Goal: Task Accomplishment & Management: Use online tool/utility

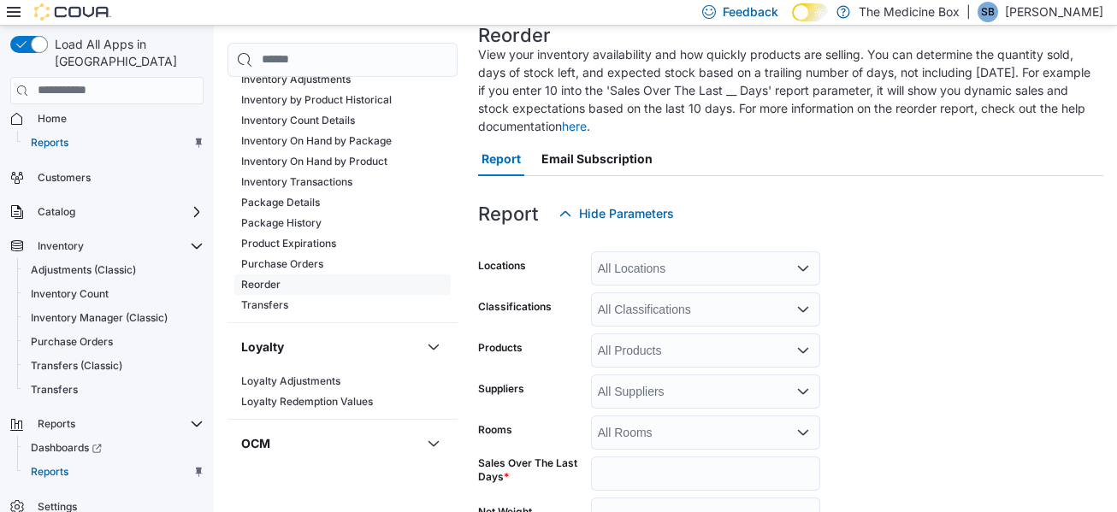
scroll to position [257, 0]
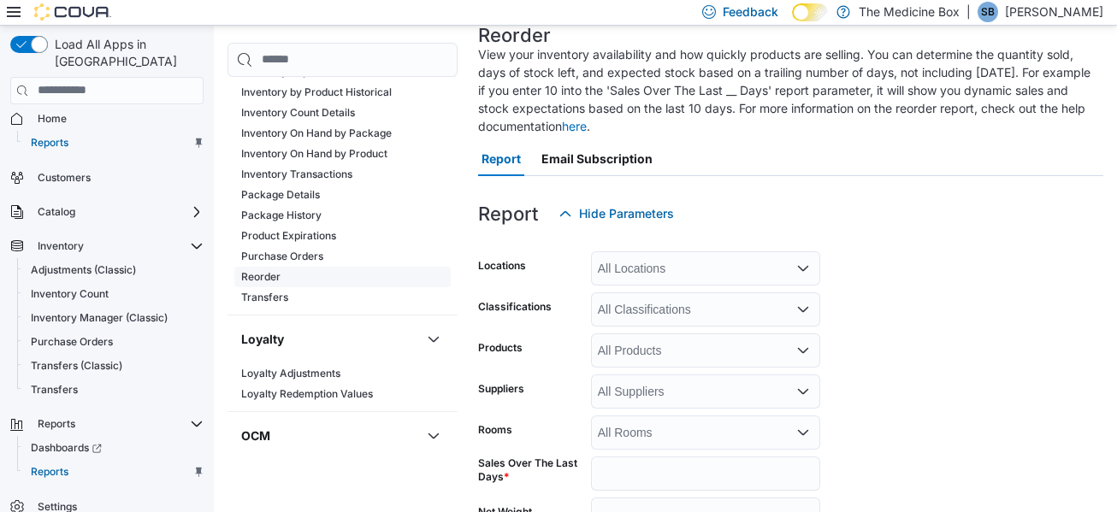
click at [326, 272] on span "Reorder" at bounding box center [342, 277] width 216 height 21
click at [276, 277] on link "Reorder" at bounding box center [260, 276] width 39 height 13
click at [705, 282] on div "All Locations" at bounding box center [705, 268] width 229 height 34
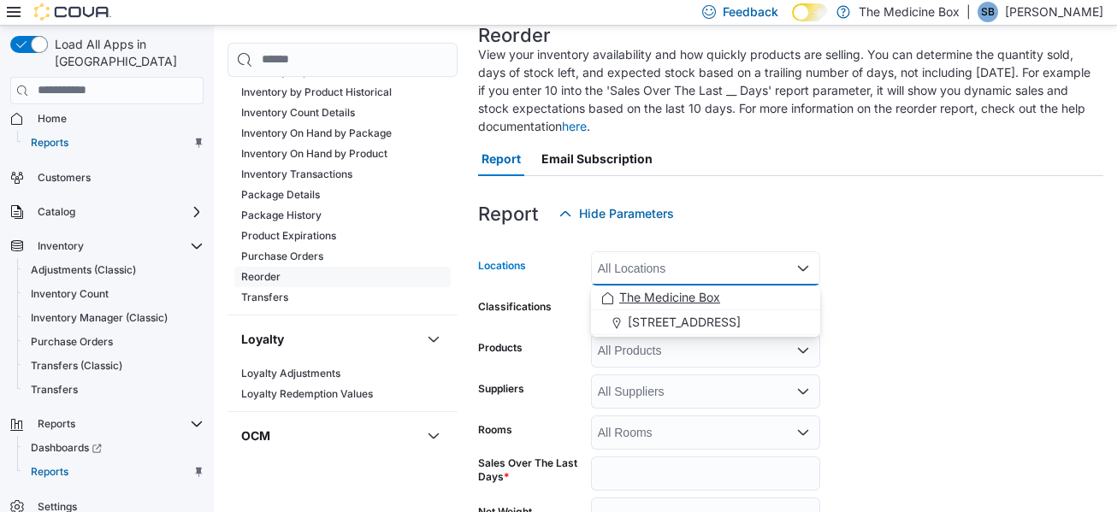
click at [695, 292] on span "The Medicine Box" at bounding box center [669, 297] width 101 height 17
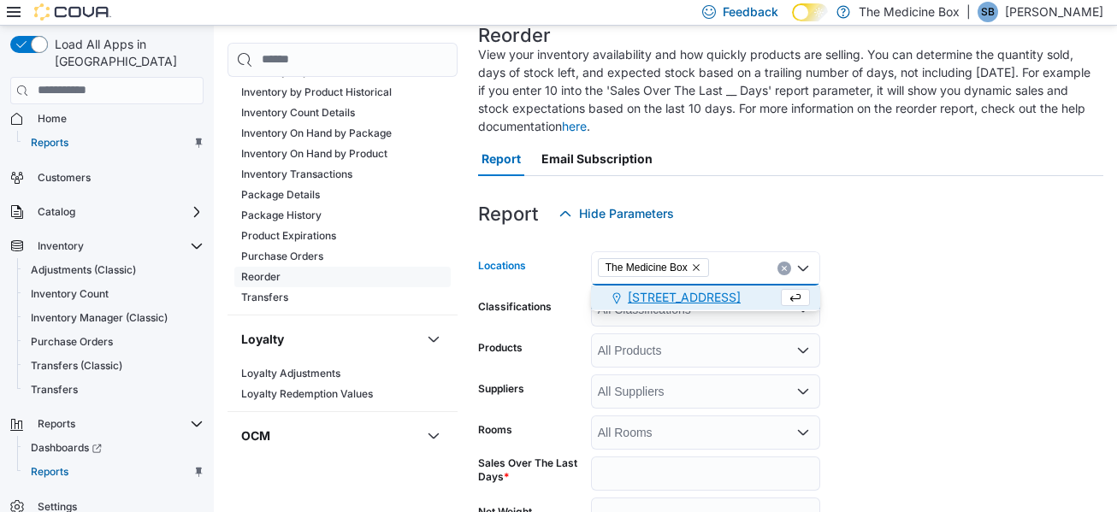
click at [825, 246] on div at bounding box center [790, 241] width 625 height 21
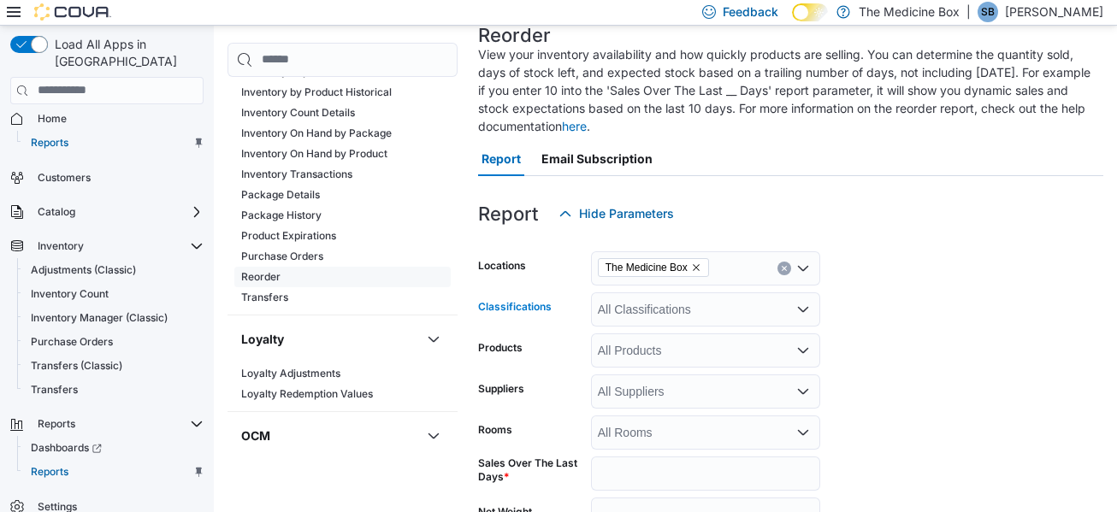
click at [630, 313] on div "All Classifications" at bounding box center [705, 310] width 229 height 34
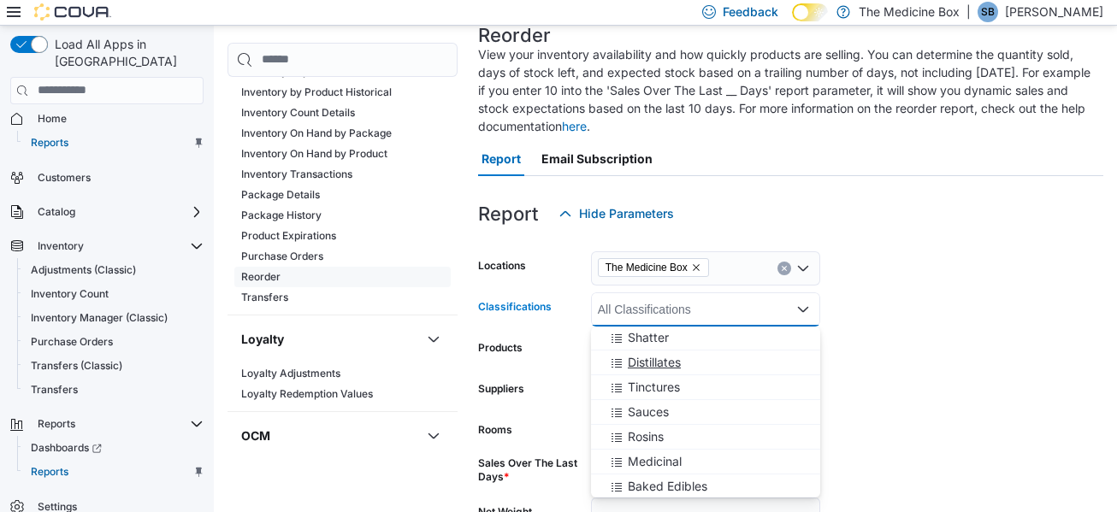
scroll to position [855, 0]
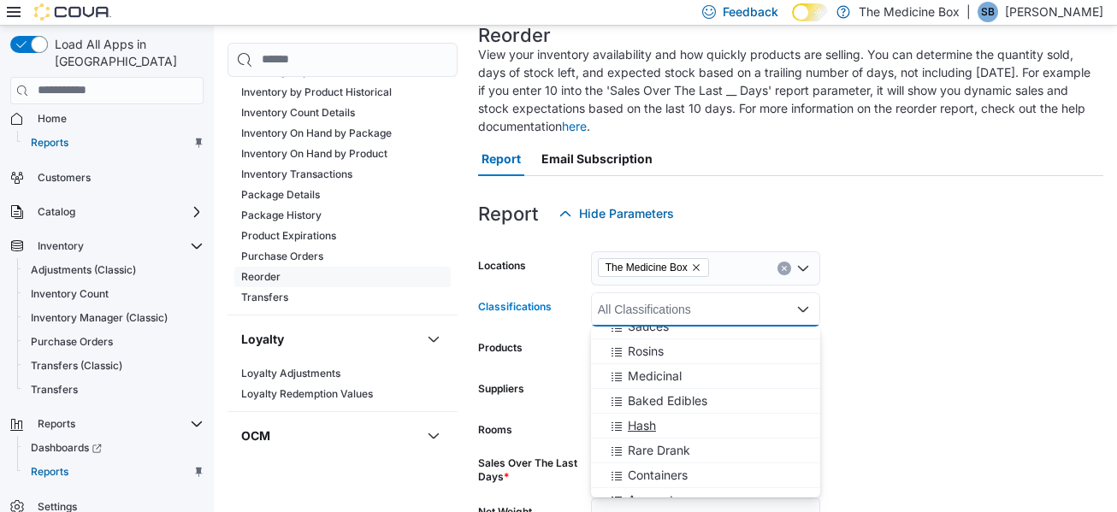
click at [683, 427] on div "Hash" at bounding box center [705, 425] width 209 height 17
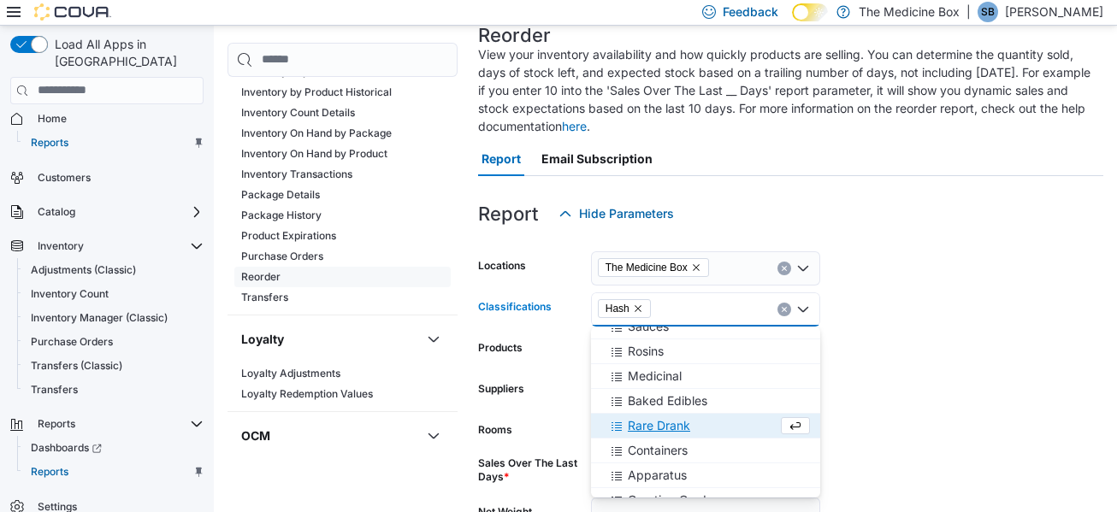
click at [894, 331] on form "Locations The Medicine Box Classifications Hash Combo box. Selected. Hash. Pres…" at bounding box center [790, 442] width 625 height 422
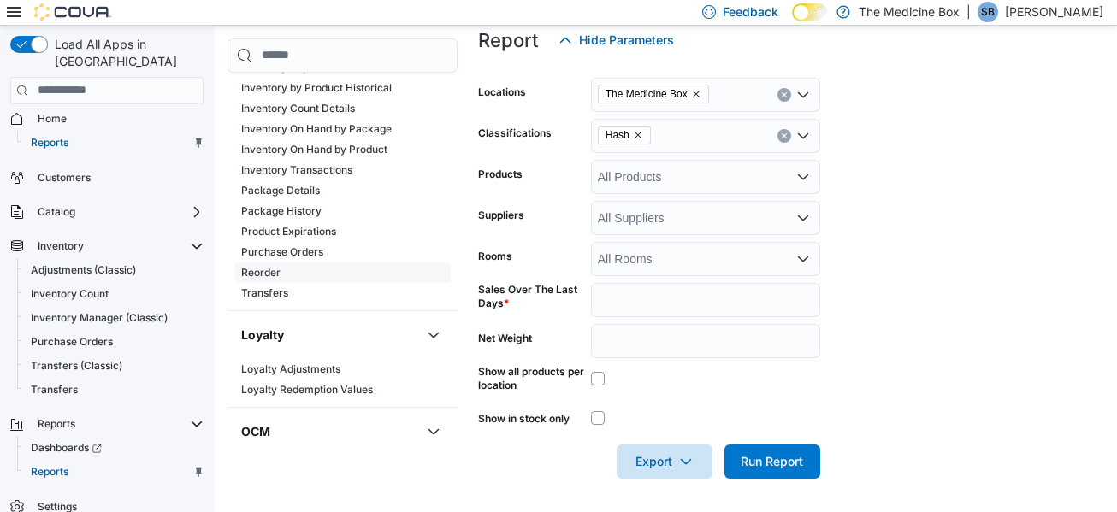
scroll to position [286, 0]
click at [791, 464] on span "Run Report" at bounding box center [772, 460] width 62 height 17
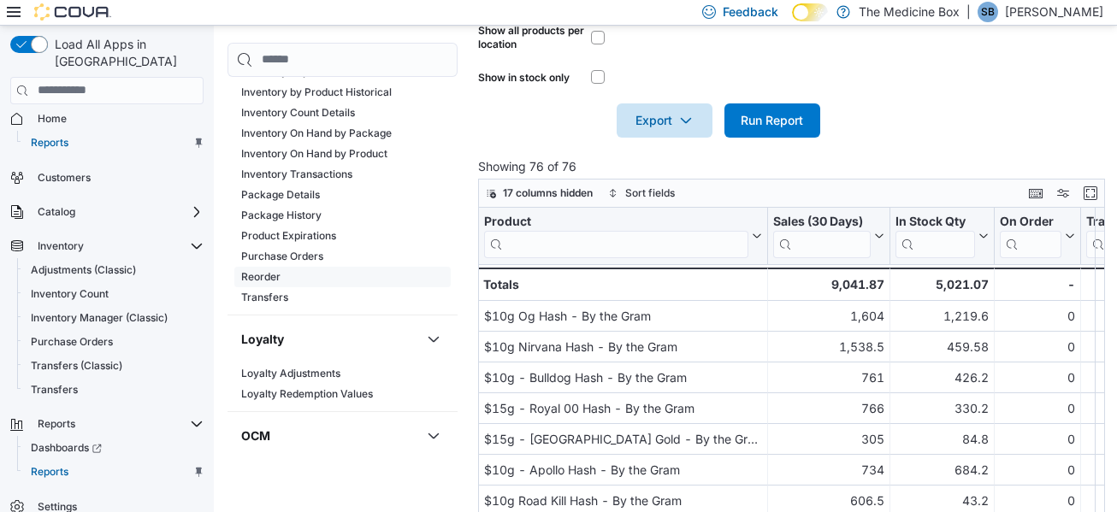
scroll to position [628, 0]
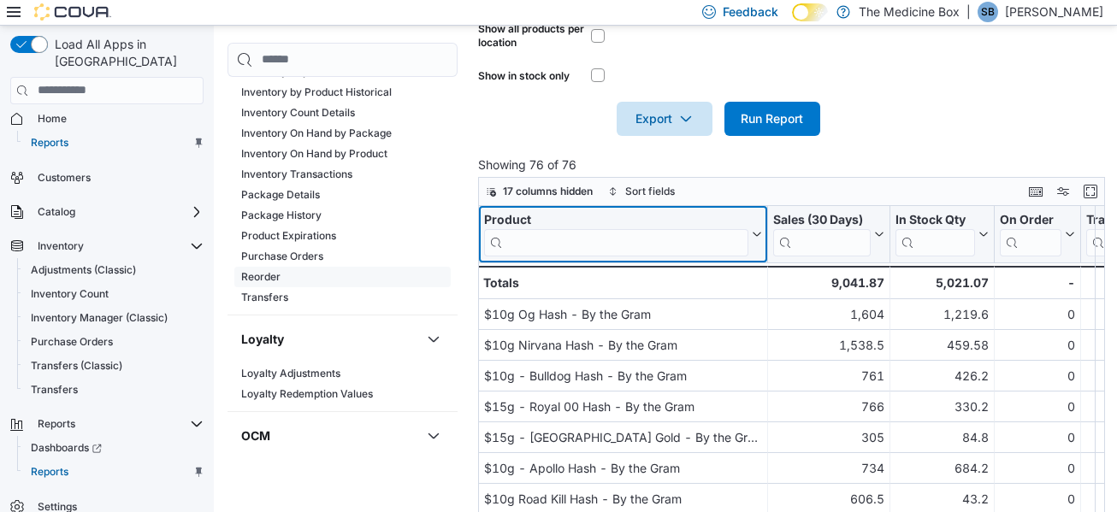
click at [582, 231] on input "search" at bounding box center [616, 242] width 264 height 27
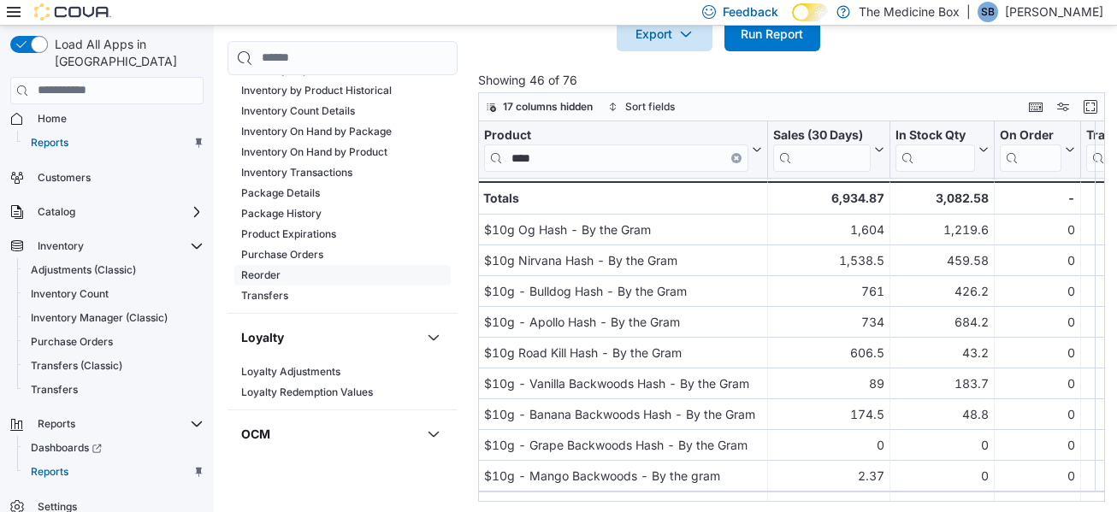
scroll to position [716, 0]
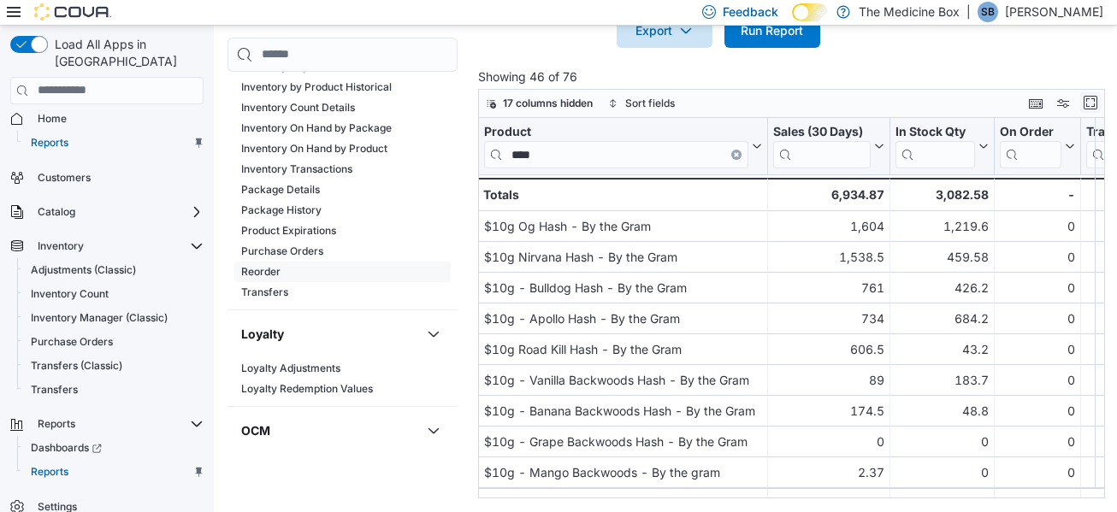
click at [1101, 103] on button "Enter fullscreen" at bounding box center [1090, 102] width 21 height 21
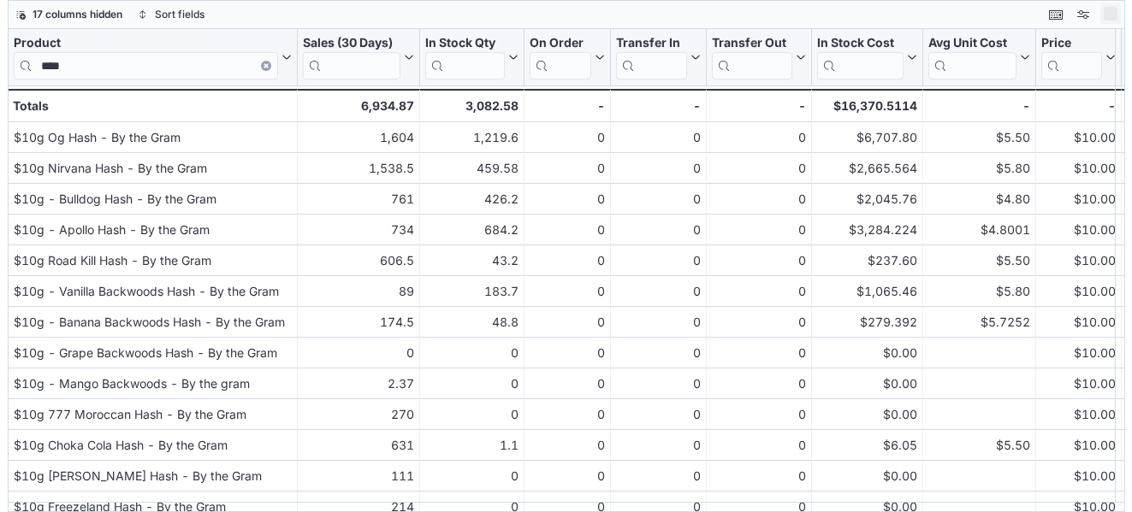
scroll to position [0, 0]
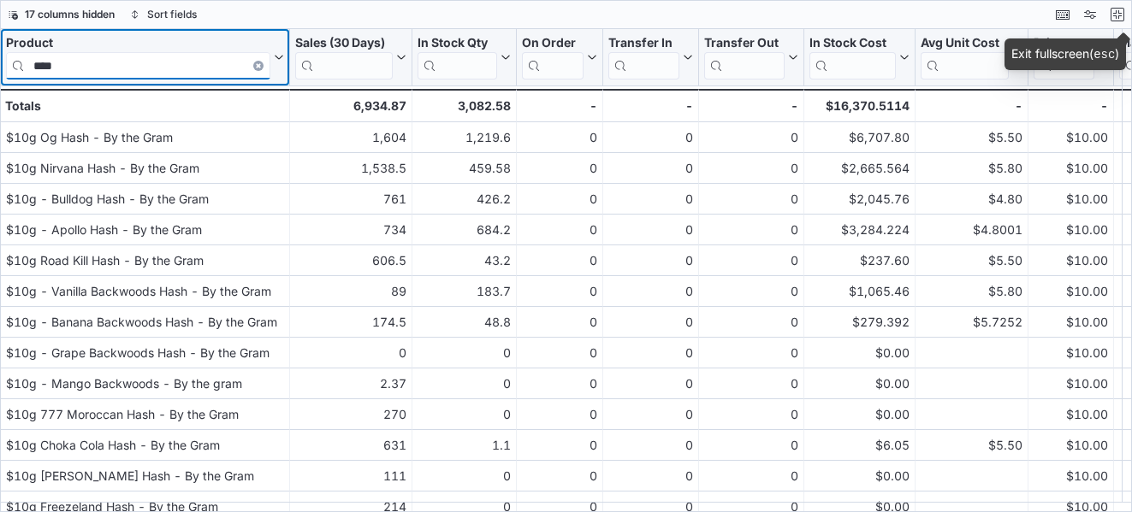
click at [50, 70] on input "****" at bounding box center [138, 65] width 264 height 27
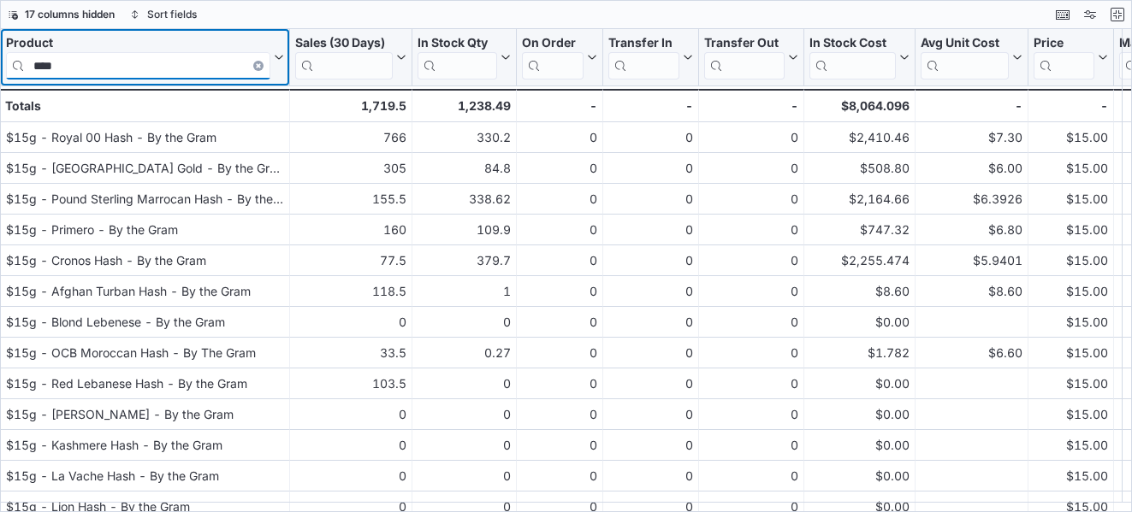
click at [107, 64] on input "****" at bounding box center [138, 65] width 264 height 27
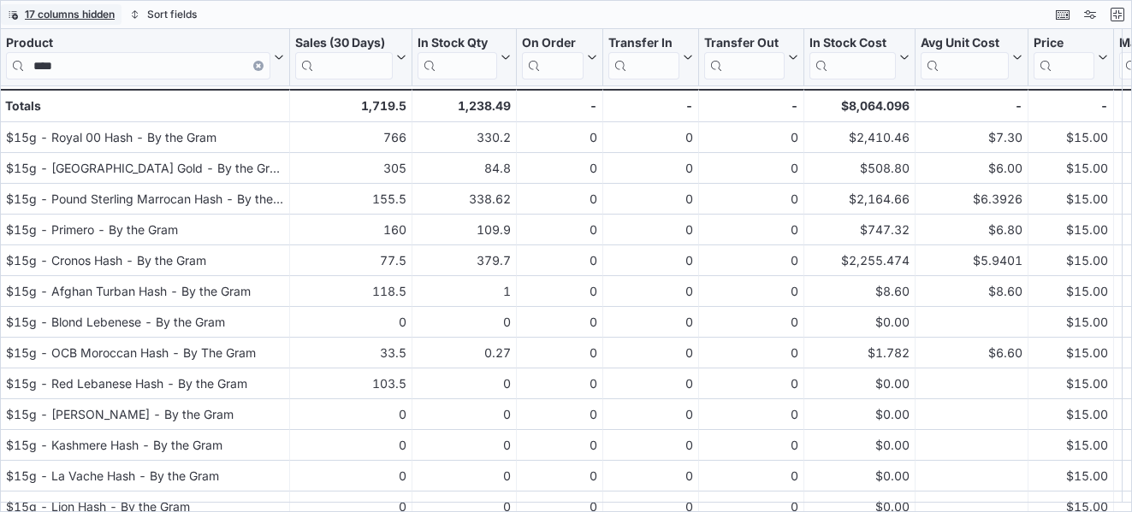
click at [50, 20] on span "17 columns hidden" at bounding box center [70, 15] width 90 height 14
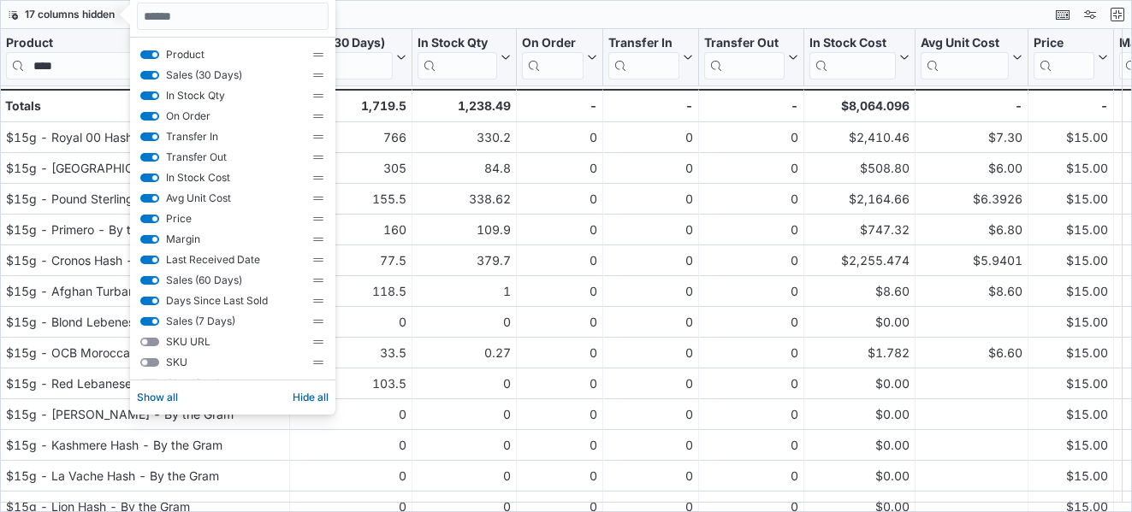
click at [404, 21] on div "17 columns hidden Sort fields" at bounding box center [566, 14] width 1132 height 29
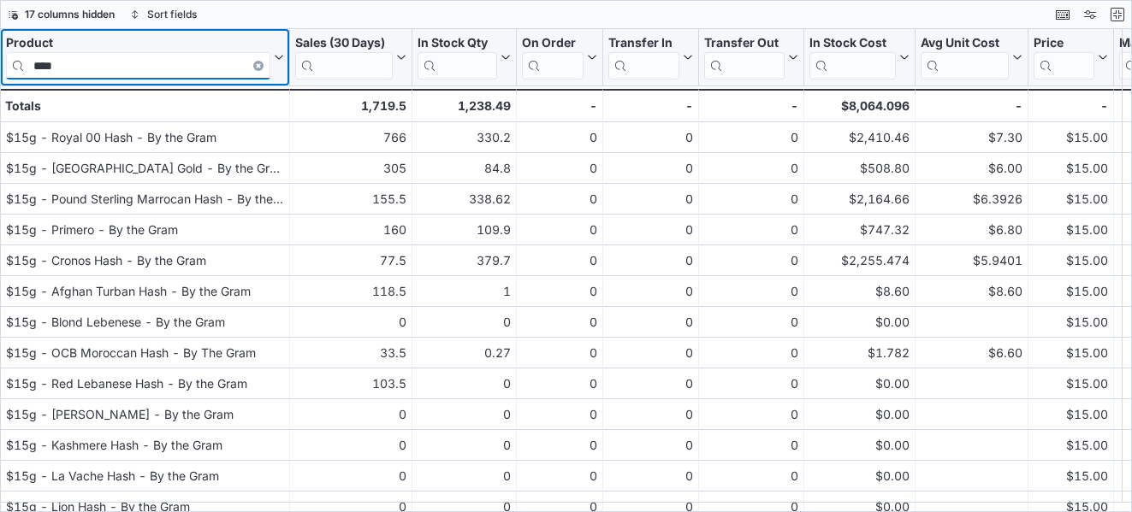
click at [156, 56] on input "****" at bounding box center [138, 65] width 264 height 27
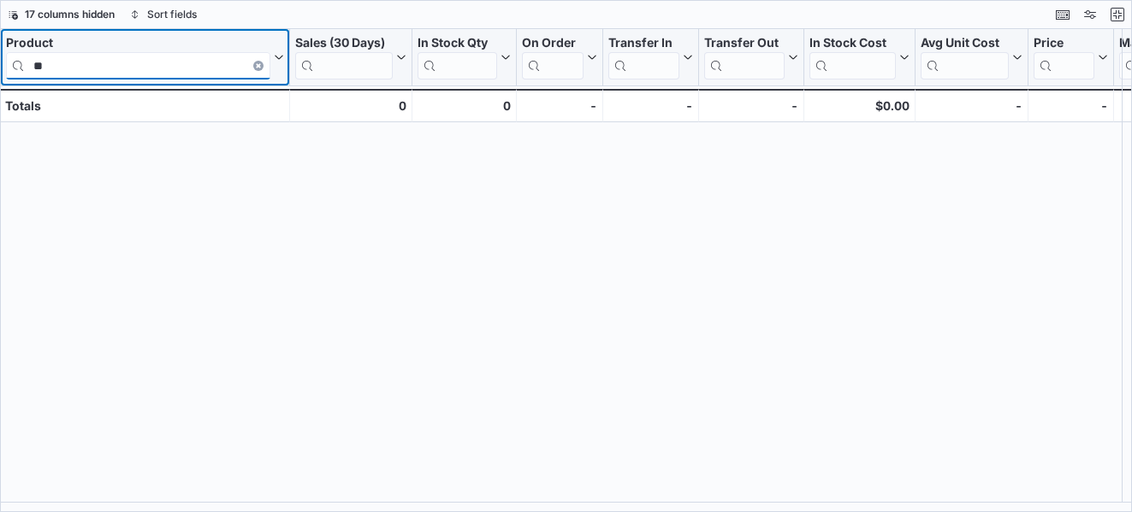
type input "*"
type input "*****"
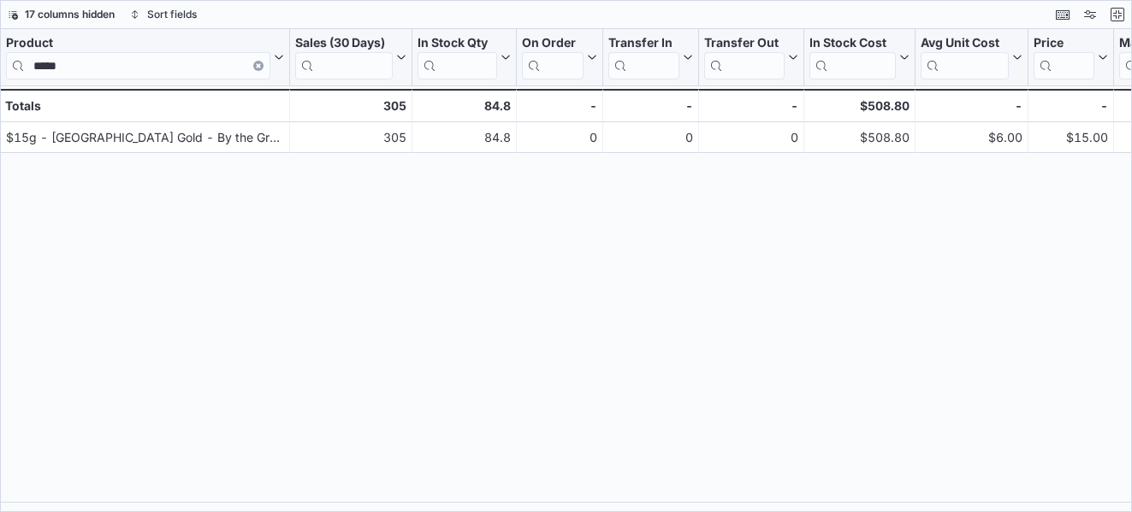
click at [379, 191] on div "Product ***** Click to view column header actions Sales (30 Days) Click to view…" at bounding box center [566, 270] width 1132 height 483
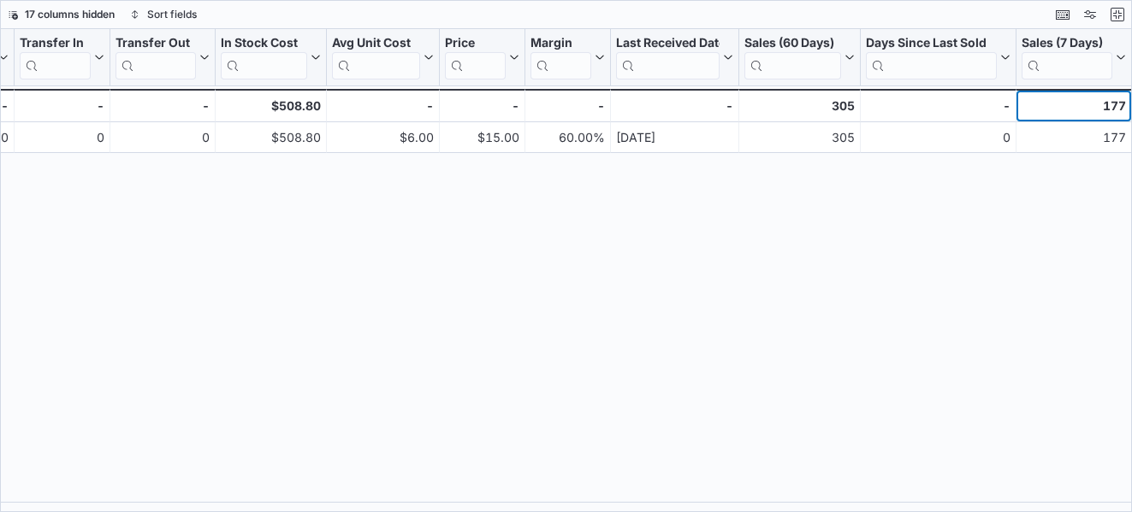
scroll to position [0, 588]
drag, startPoint x: 1091, startPoint y: 111, endPoint x: 1104, endPoint y: 109, distance: 13.9
click at [1104, 109] on div "177" at bounding box center [1073, 106] width 104 height 21
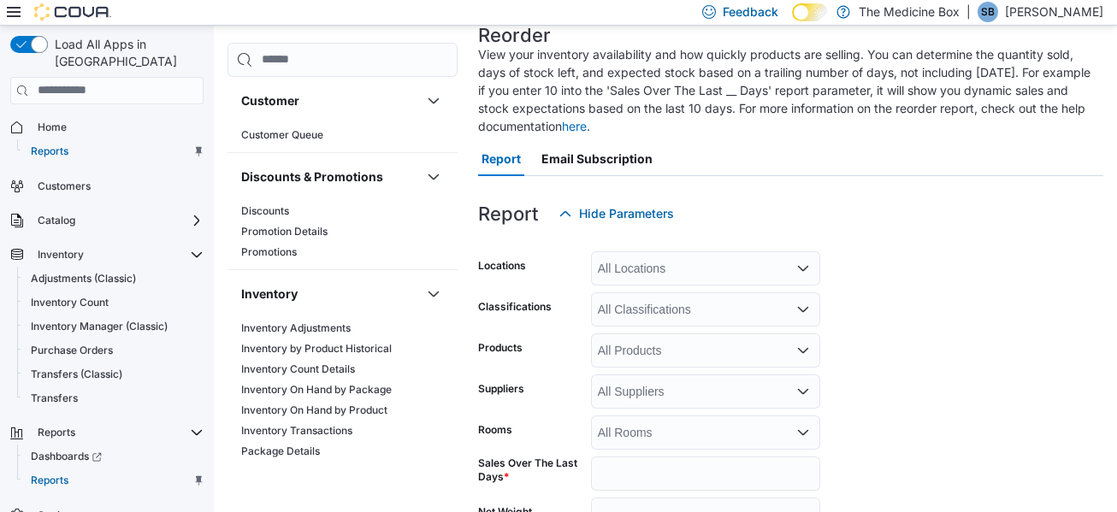
scroll to position [197, 0]
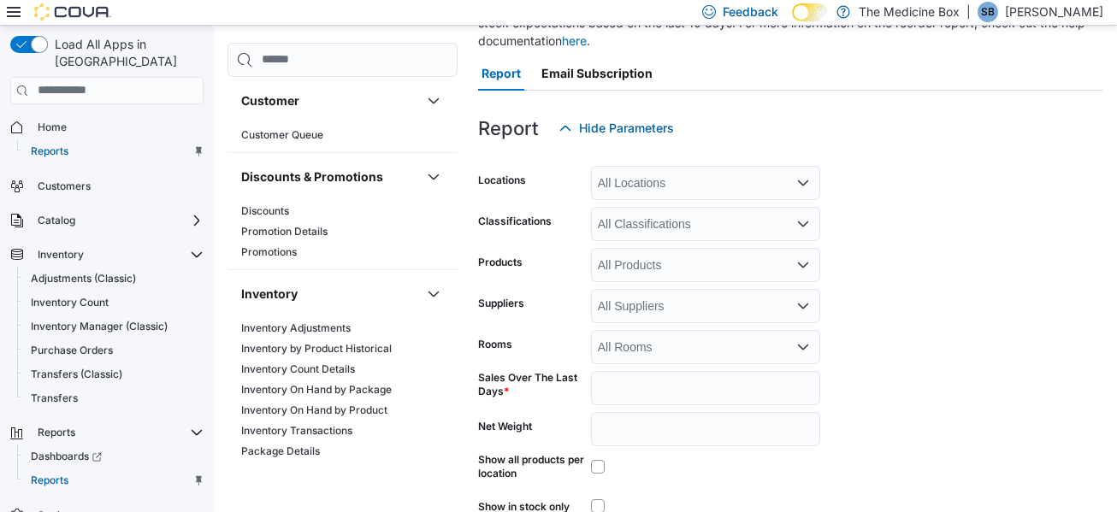
click at [710, 177] on div "All Locations" at bounding box center [705, 183] width 229 height 34
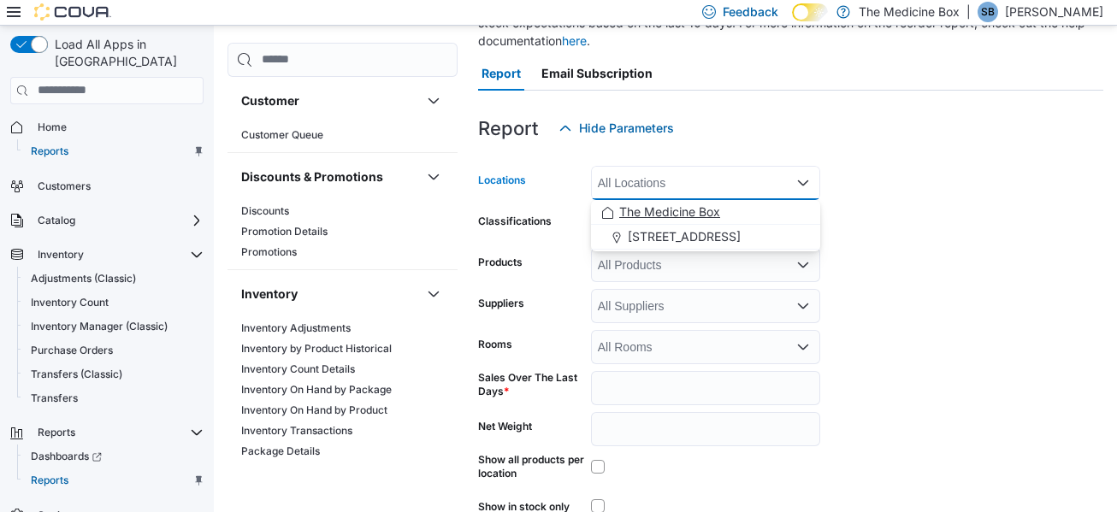
click at [687, 221] on button "The Medicine Box" at bounding box center [705, 212] width 229 height 25
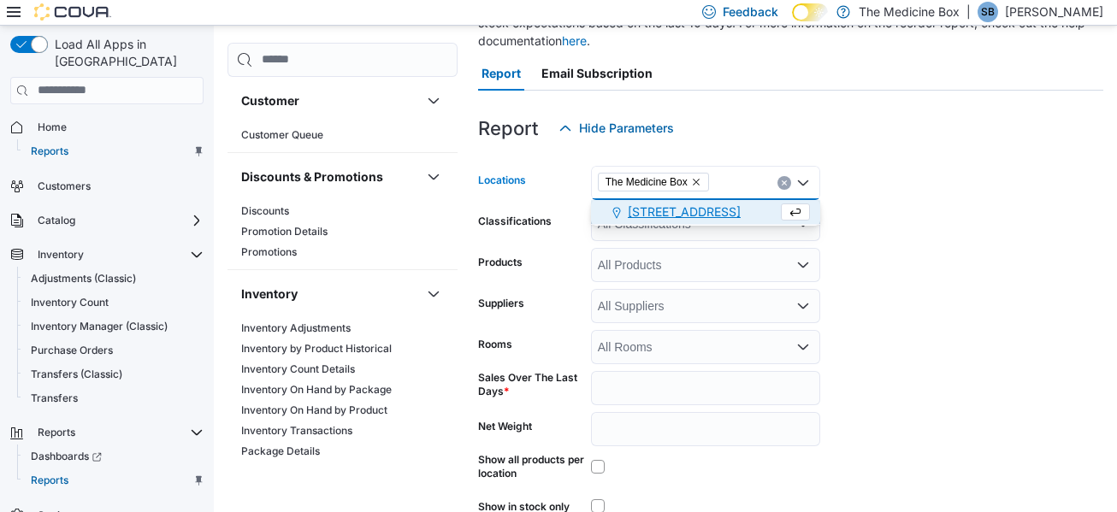
click at [973, 206] on form "Locations The Medicine Box Combo box. Selected. The Medicine Box. Press Backspa…" at bounding box center [790, 356] width 625 height 422
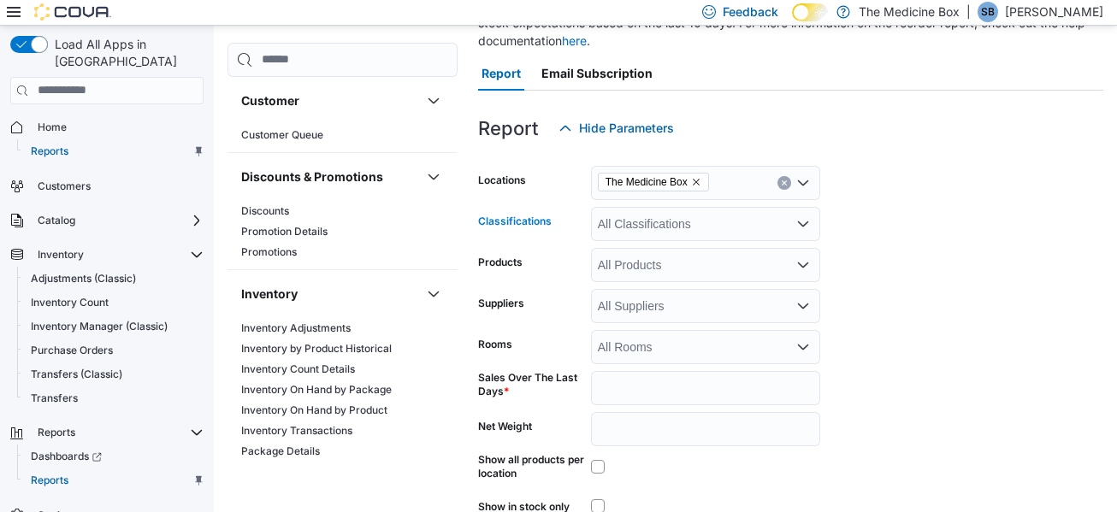
click at [801, 210] on div "All Classifications" at bounding box center [705, 224] width 229 height 34
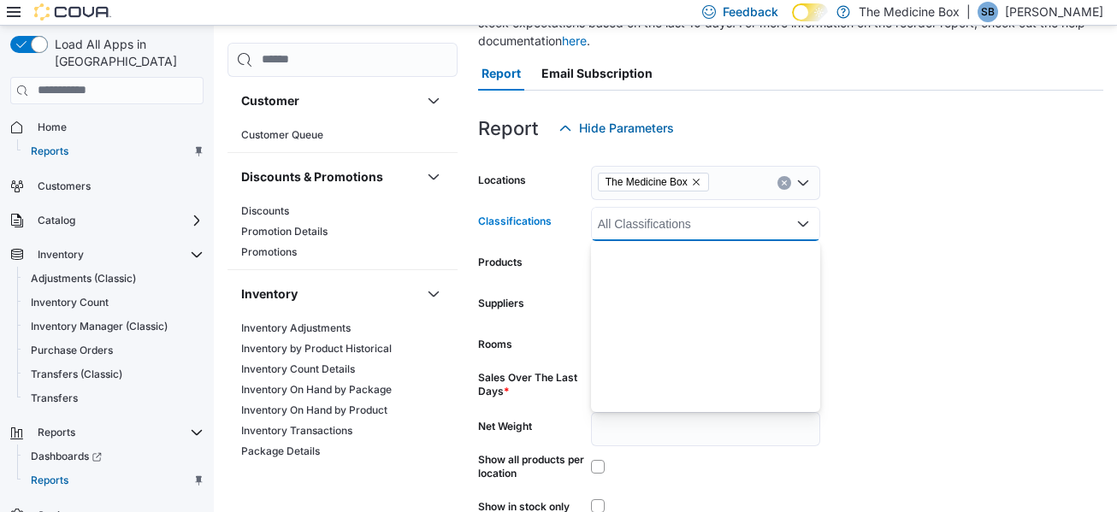
scroll to position [855, 0]
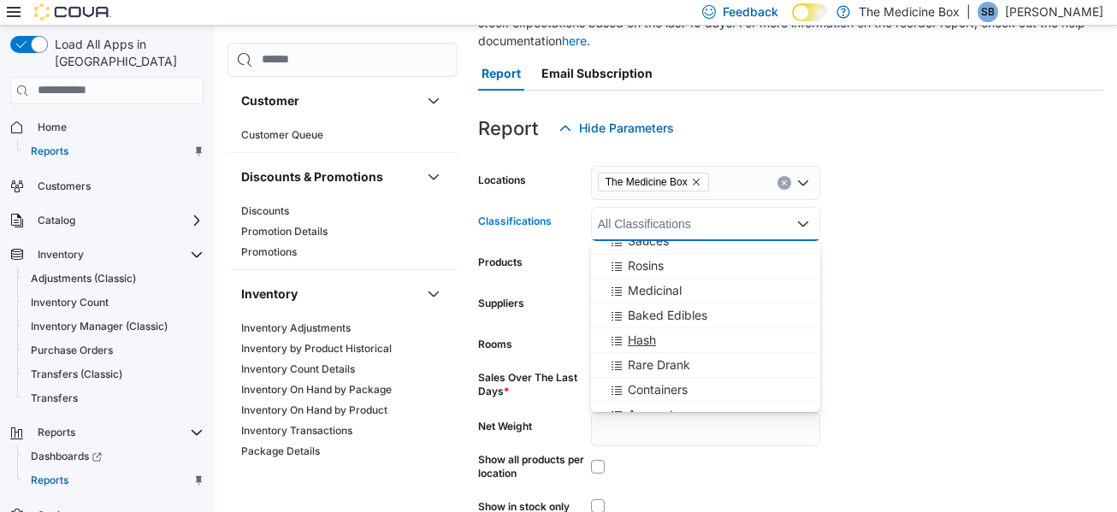
click at [699, 351] on button "Hash" at bounding box center [705, 340] width 229 height 25
click at [907, 345] on form "Locations The Medicine Box Classifications Hash Combo box. Selected. Hash. Pres…" at bounding box center [790, 356] width 625 height 422
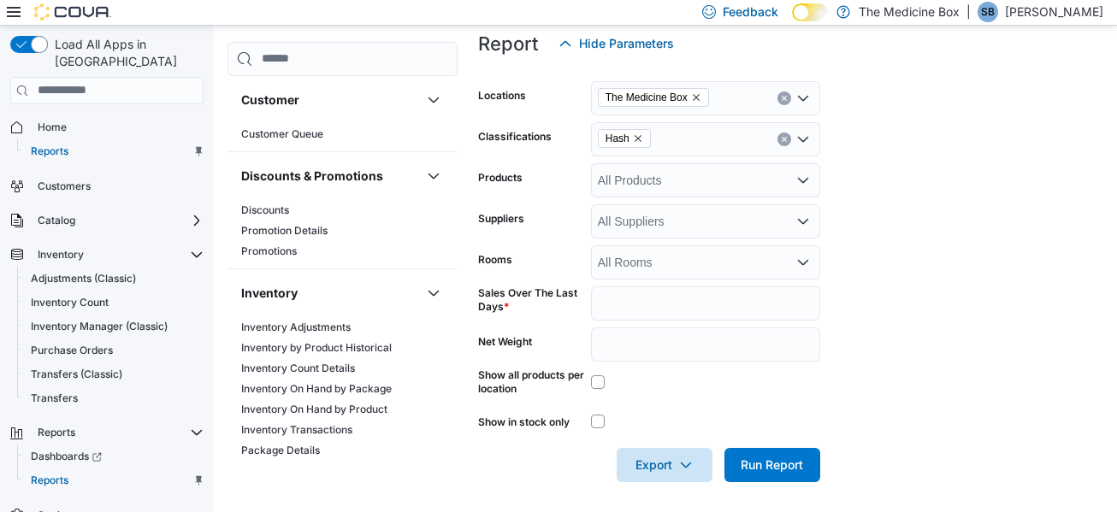
scroll to position [286, 0]
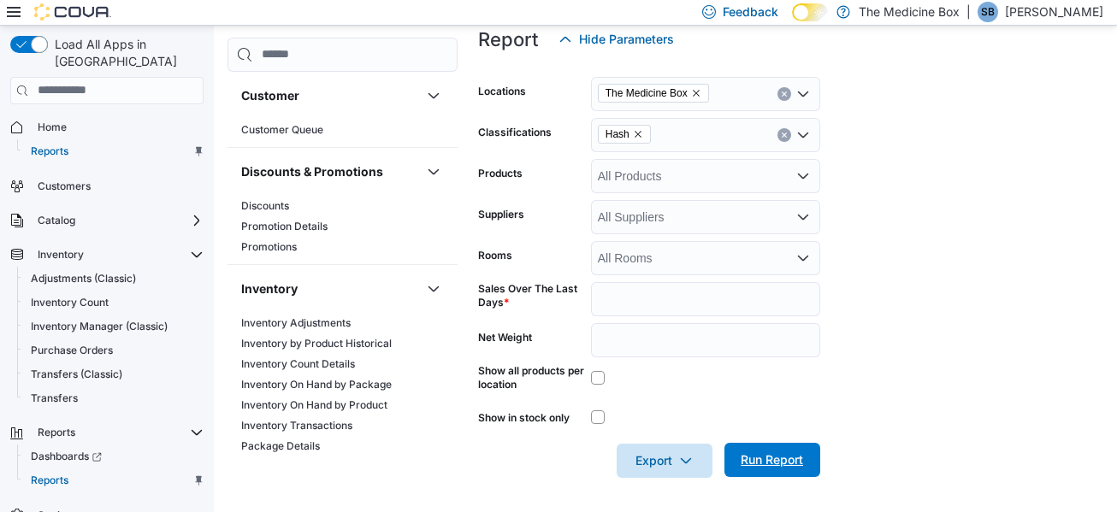
click at [805, 467] on span "Run Report" at bounding box center [772, 460] width 75 height 34
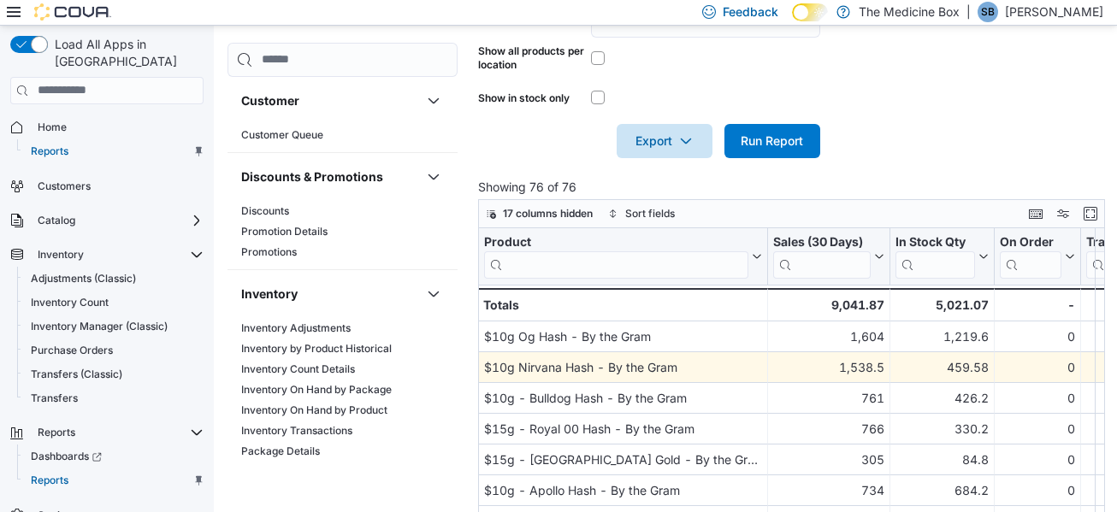
scroll to position [628, 0]
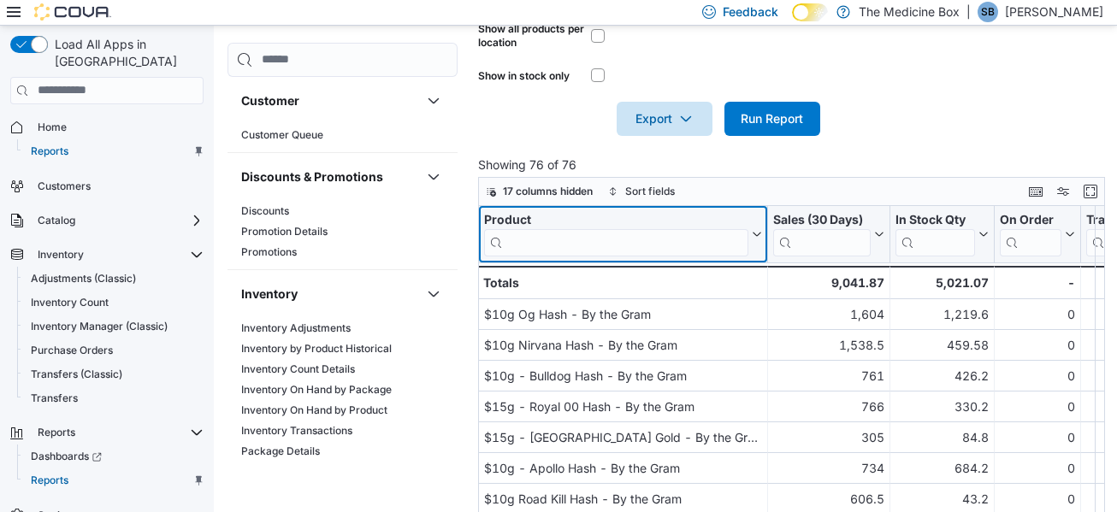
click at [600, 245] on input "search" at bounding box center [616, 242] width 264 height 27
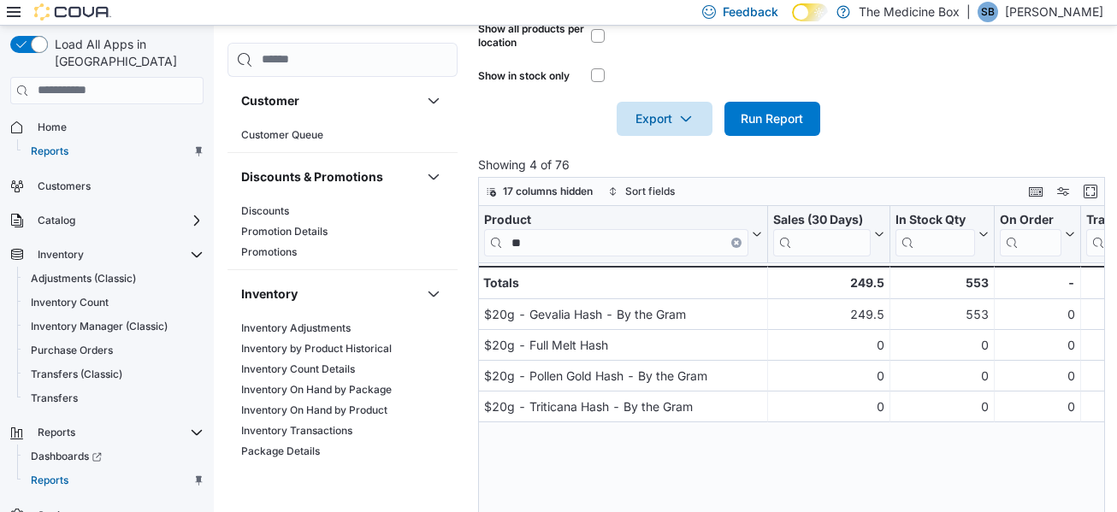
click at [937, 136] on div at bounding box center [795, 146] width 634 height 21
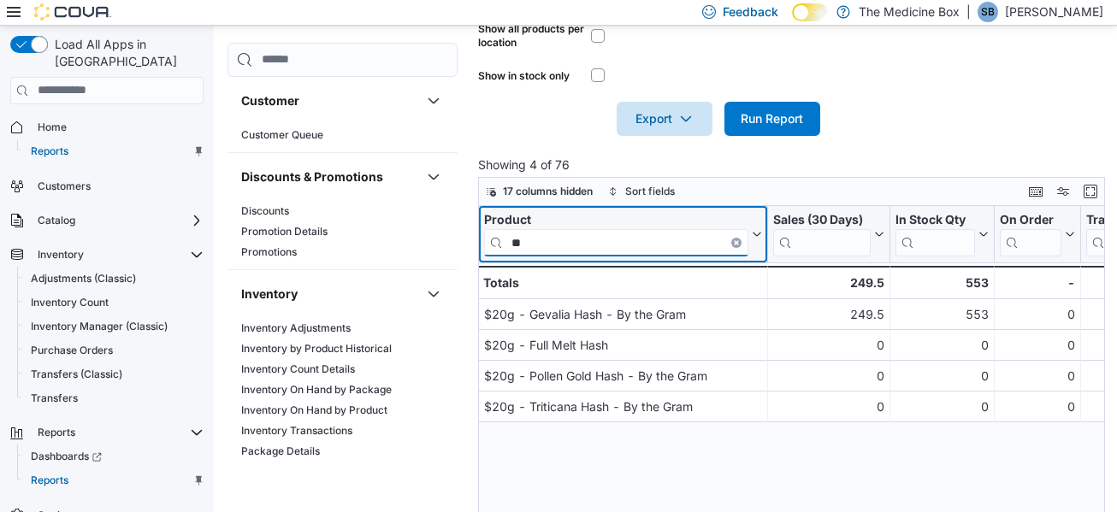
click at [553, 242] on input "**" at bounding box center [616, 242] width 264 height 27
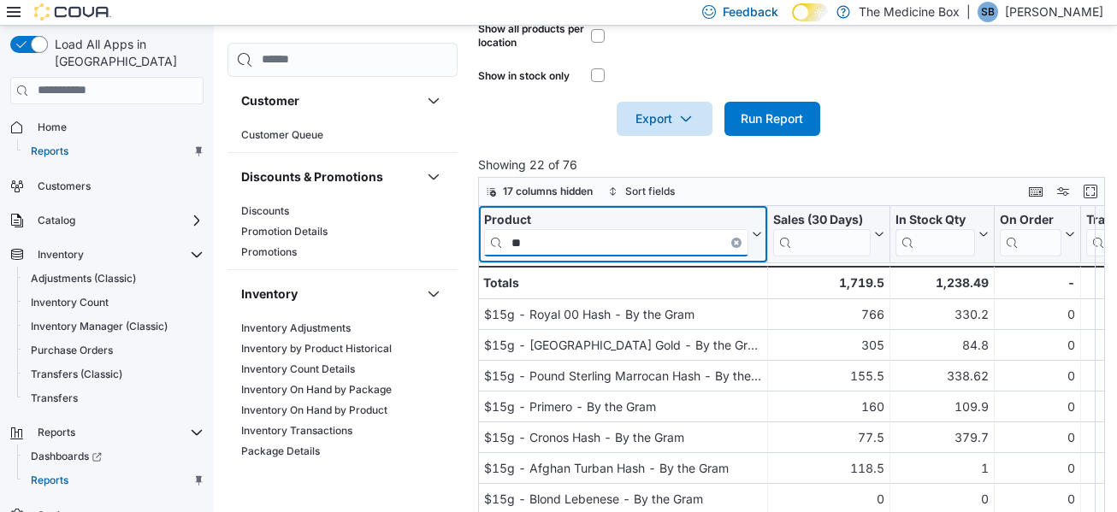
type input "**"
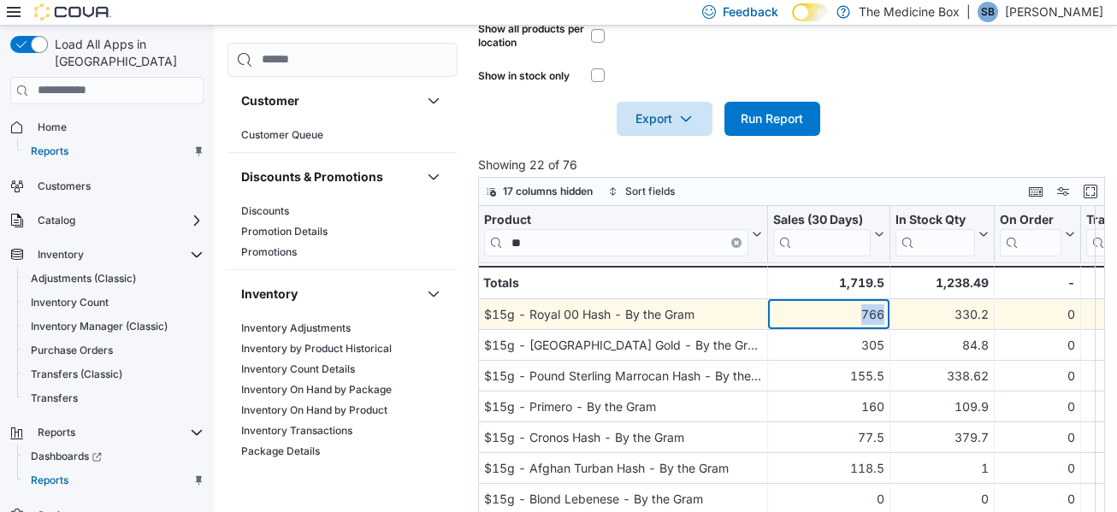
drag, startPoint x: 861, startPoint y: 316, endPoint x: 891, endPoint y: 329, distance: 32.9
click at [890, 325] on div "766 - Sales (30 Days), column 2, row 1" at bounding box center [829, 314] width 122 height 31
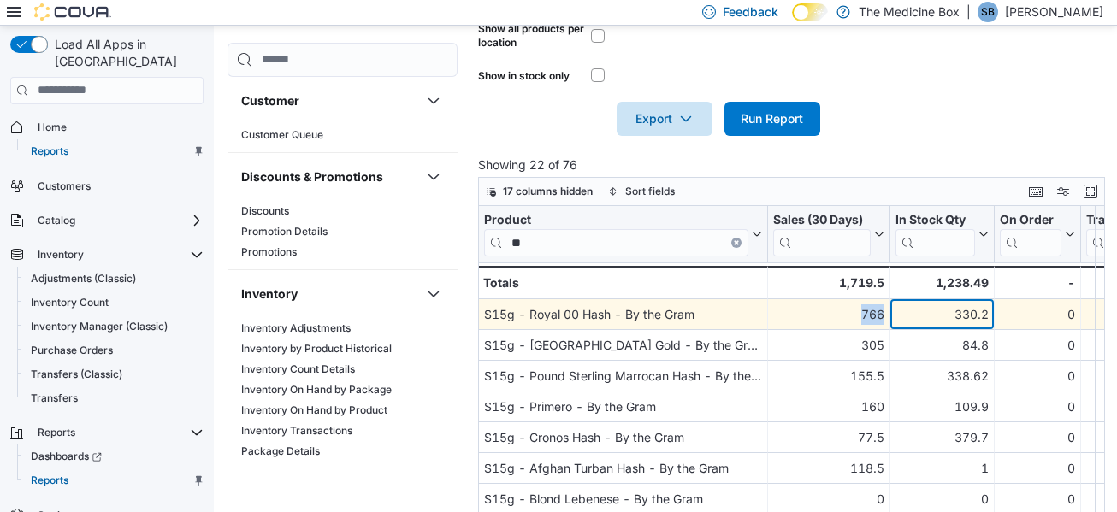
click at [910, 307] on div "330.2" at bounding box center [942, 315] width 93 height 21
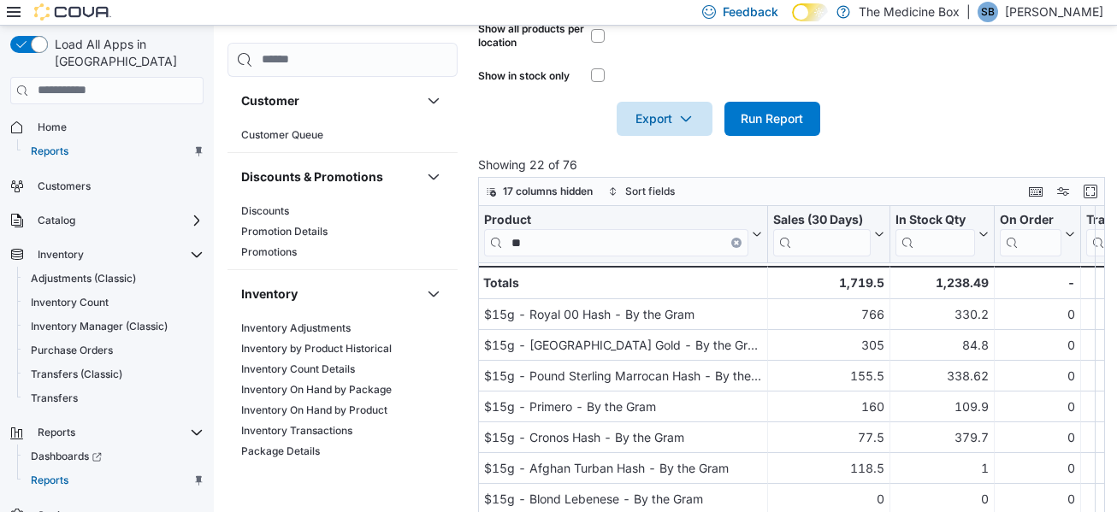
click at [928, 160] on p "Showing 22 of 76" at bounding box center [795, 165] width 634 height 17
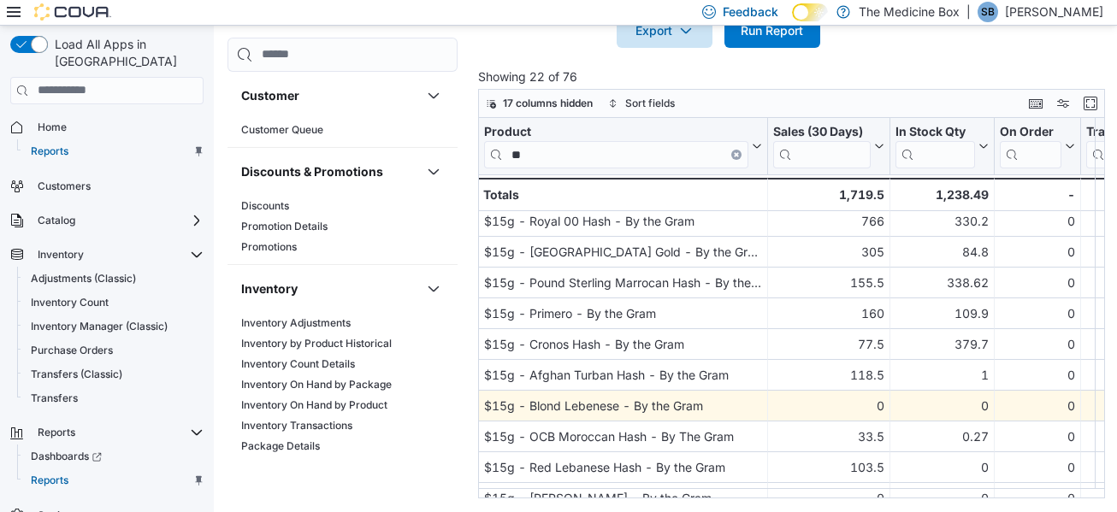
scroll to position [0, 0]
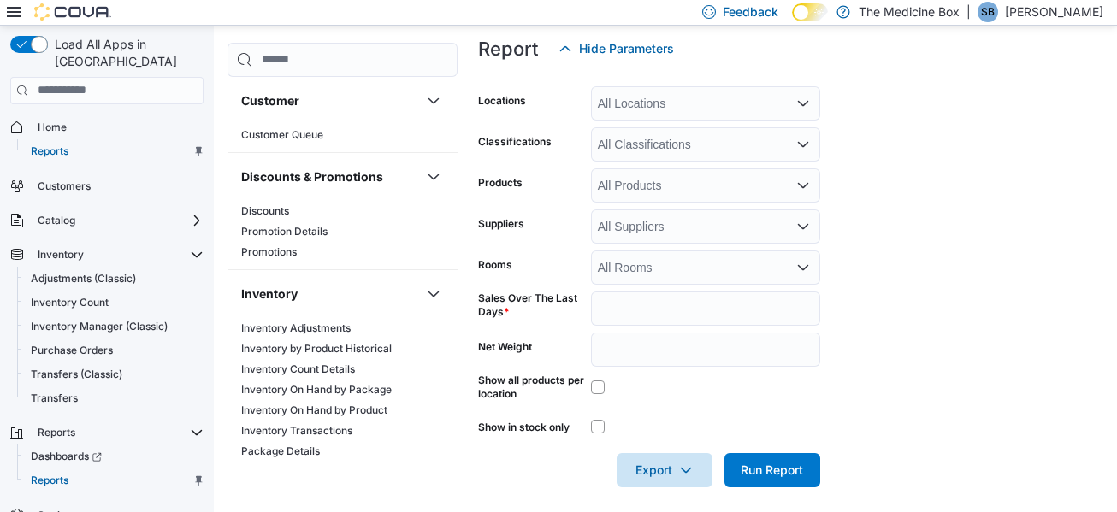
scroll to position [282, 0]
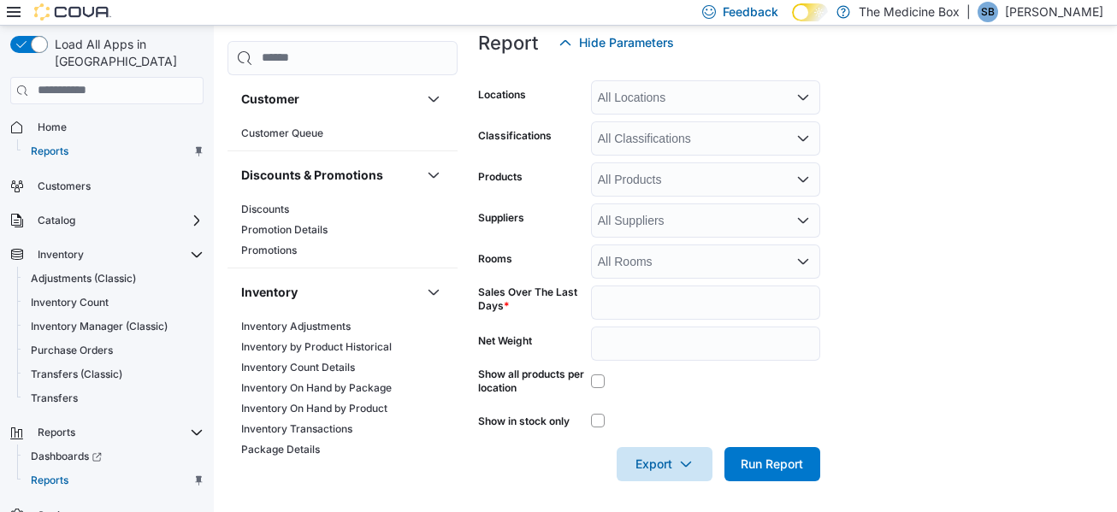
click at [700, 109] on div "All Locations" at bounding box center [705, 97] width 229 height 34
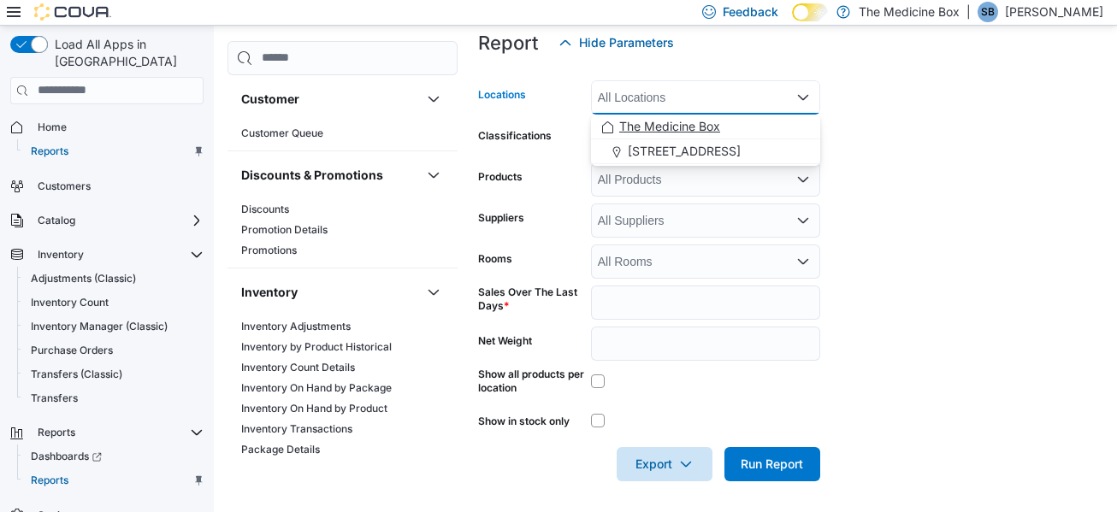
click at [687, 127] on span "The Medicine Box" at bounding box center [669, 126] width 101 height 17
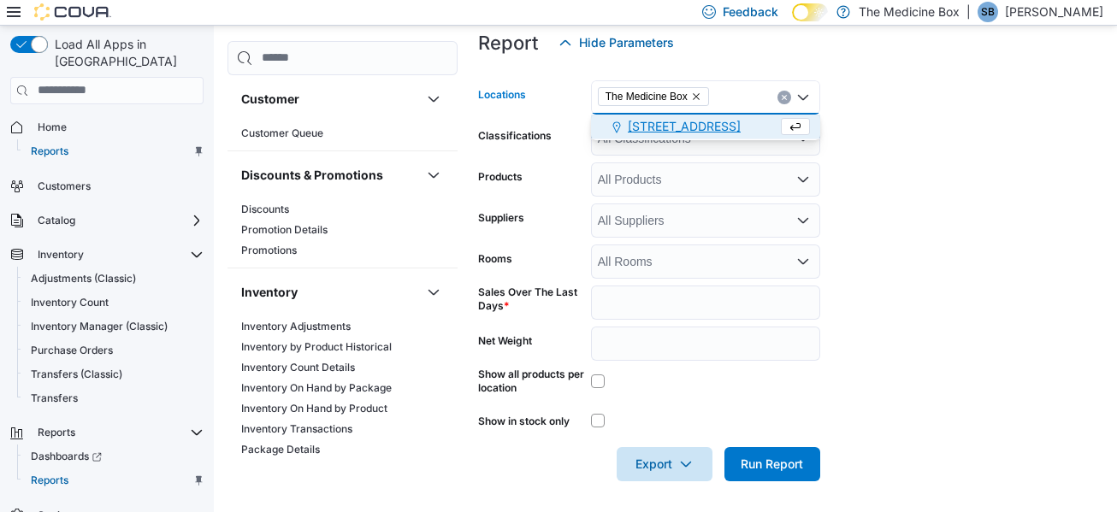
drag, startPoint x: 883, startPoint y: 127, endPoint x: 846, endPoint y: 123, distance: 37.0
click at [883, 127] on form "Locations The Medicine Box Combo box. Selected. The Medicine Box. Press Backspa…" at bounding box center [790, 271] width 625 height 422
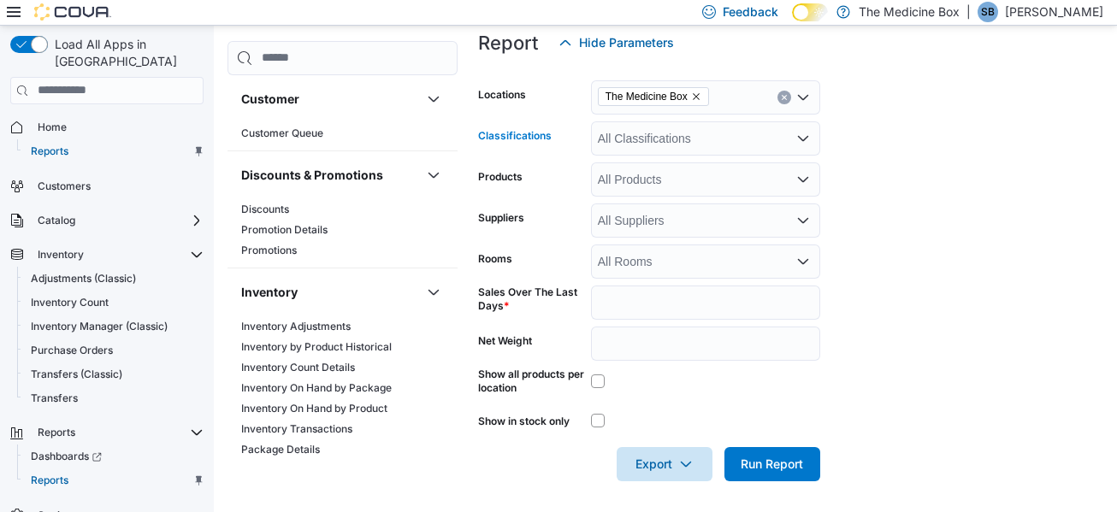
click at [725, 137] on div "All Classifications" at bounding box center [705, 138] width 229 height 34
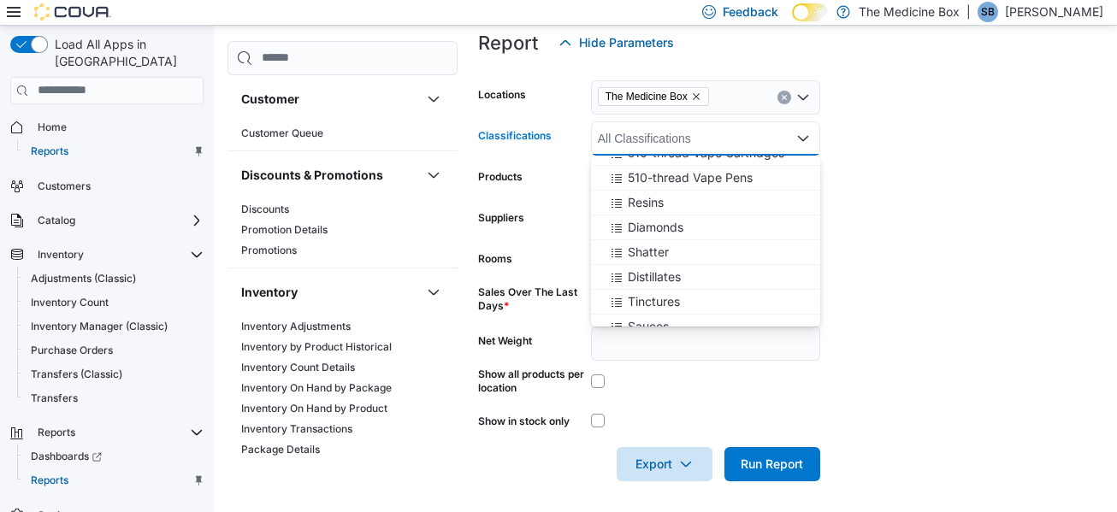
scroll to position [855, 0]
click at [664, 251] on div "Hash" at bounding box center [705, 254] width 209 height 17
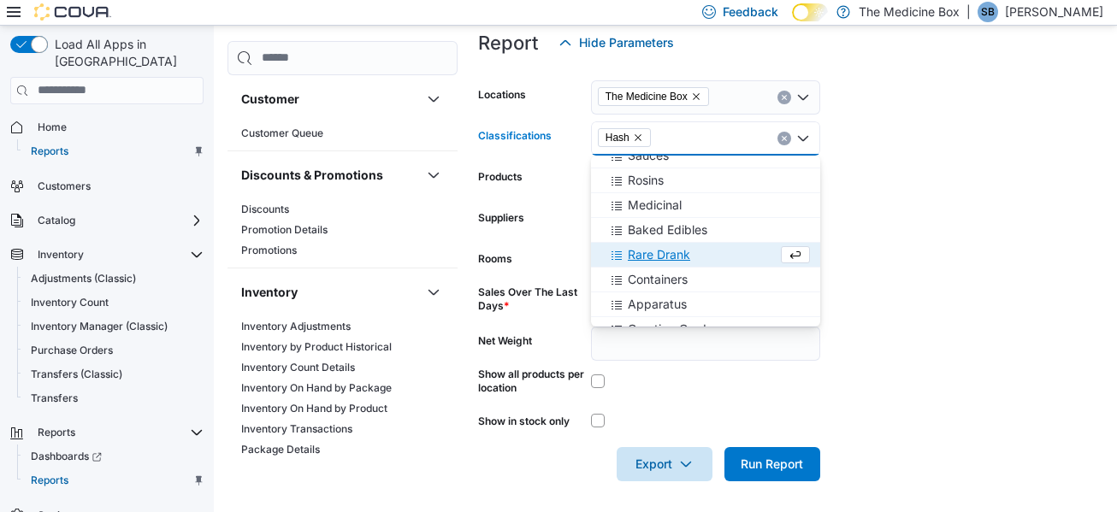
click at [878, 141] on form "Locations The Medicine Box Classifications Hash Combo box. Selected. Hash. Pres…" at bounding box center [790, 271] width 625 height 422
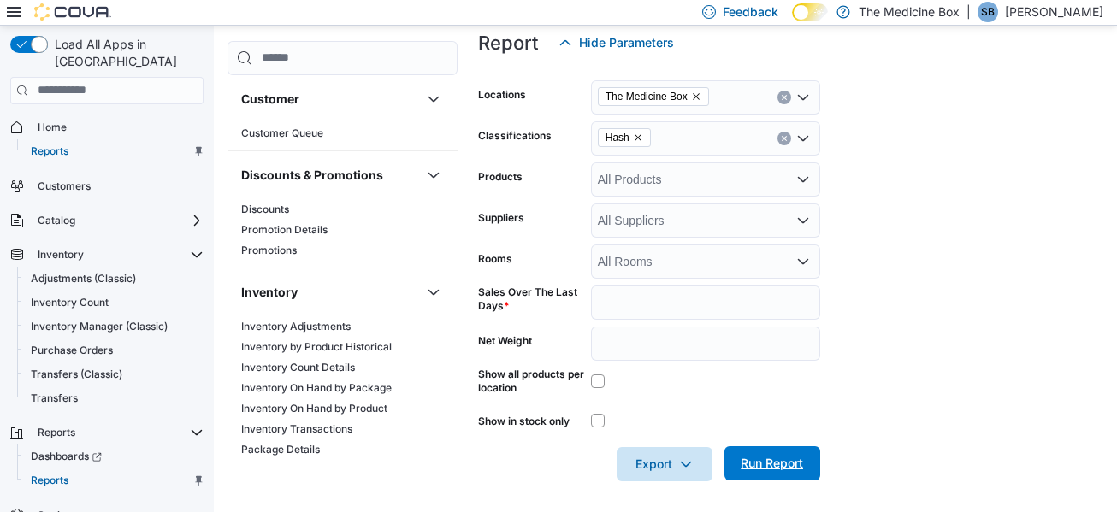
click at [797, 452] on span "Run Report" at bounding box center [772, 463] width 75 height 34
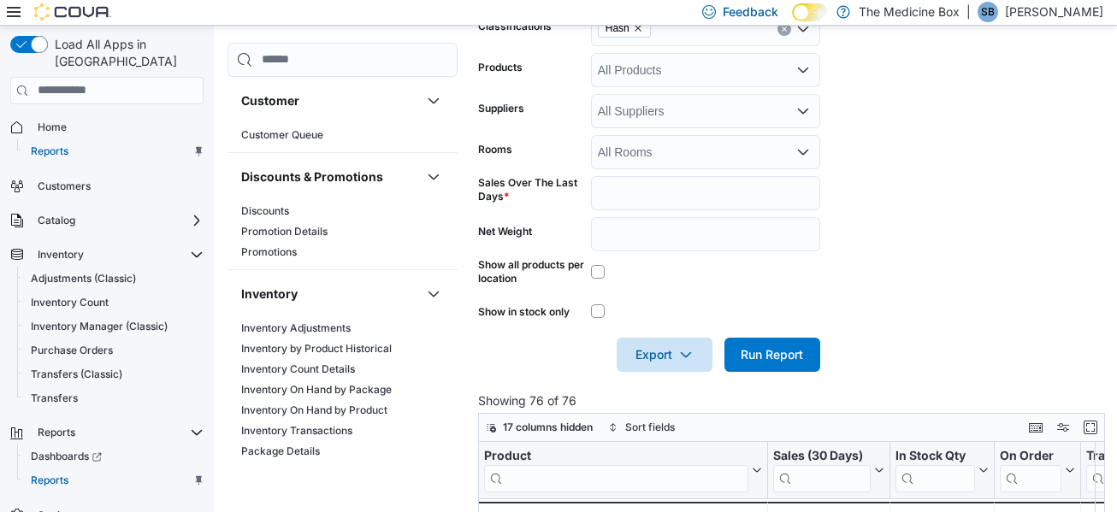
scroll to position [539, 0]
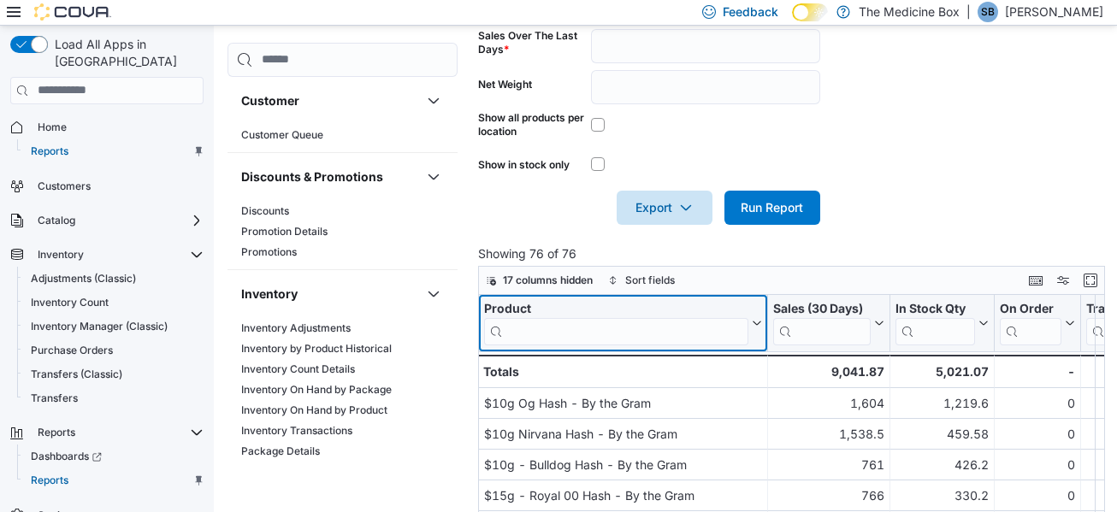
click at [651, 332] on input "search" at bounding box center [616, 331] width 264 height 27
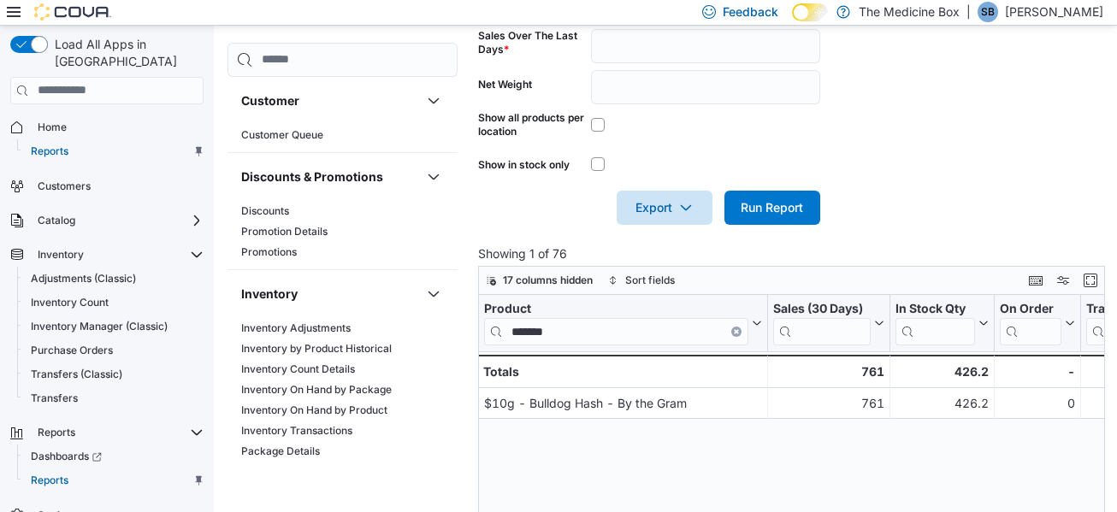
click at [763, 437] on div "Product ******* Click to view column header actions Sales (30 Days) Click to vi…" at bounding box center [795, 485] width 634 height 381
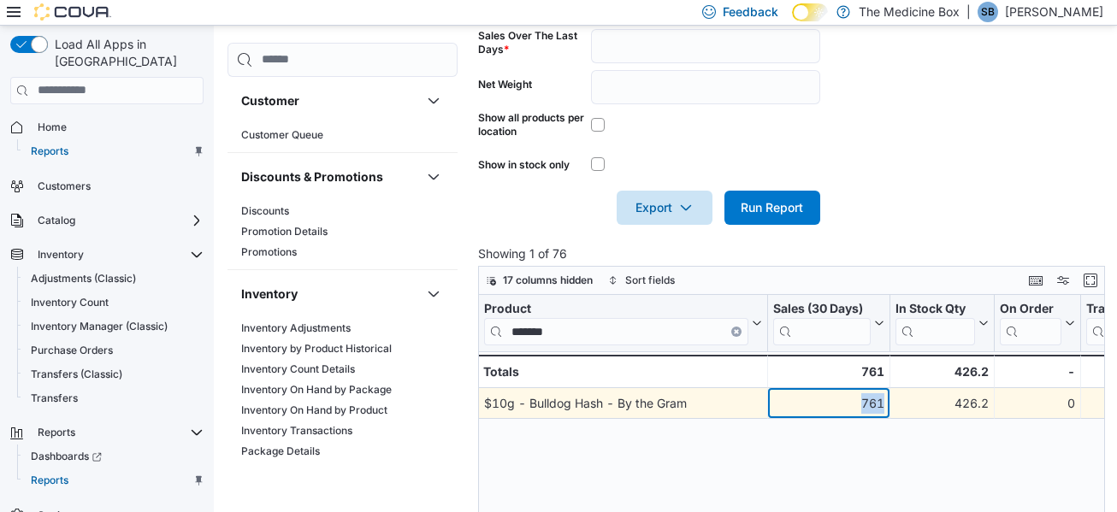
drag, startPoint x: 847, startPoint y: 406, endPoint x: 922, endPoint y: 411, distance: 75.4
click at [922, 411] on div "$10g - Bulldog Hash - By the Gram - Product, column 1, row 1 761 - Sales (30 Da…" at bounding box center [1051, 403] width 1146 height 31
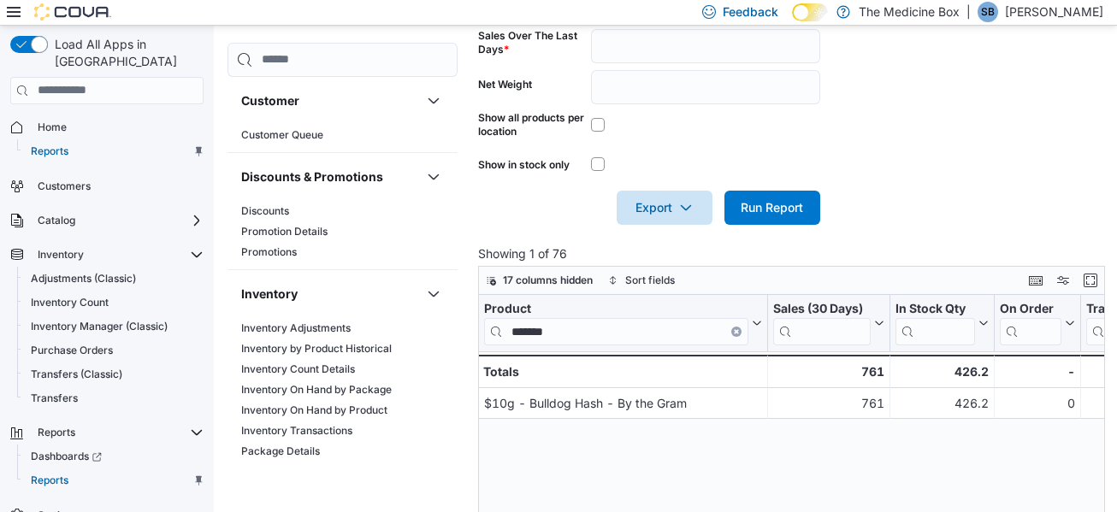
click at [943, 470] on div "Product ******* Click to view column header actions Sales (30 Days) Click to vi…" at bounding box center [795, 485] width 634 height 381
click at [655, 451] on div "Product ******* Click to view column header actions Sales (30 Days) Click to vi…" at bounding box center [795, 485] width 634 height 381
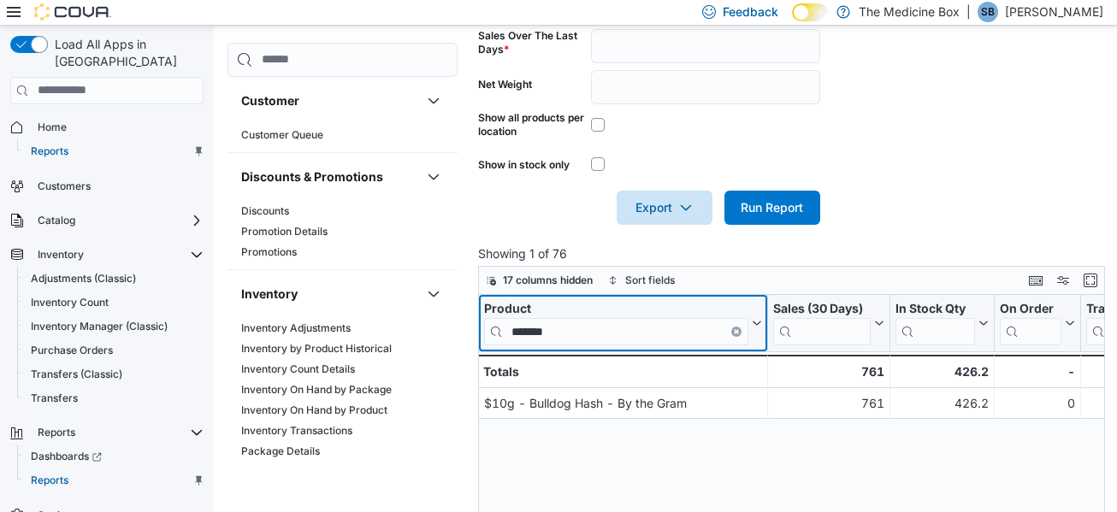
click at [535, 320] on input "*******" at bounding box center [616, 331] width 264 height 27
click at [646, 344] on input "*******" at bounding box center [616, 331] width 264 height 27
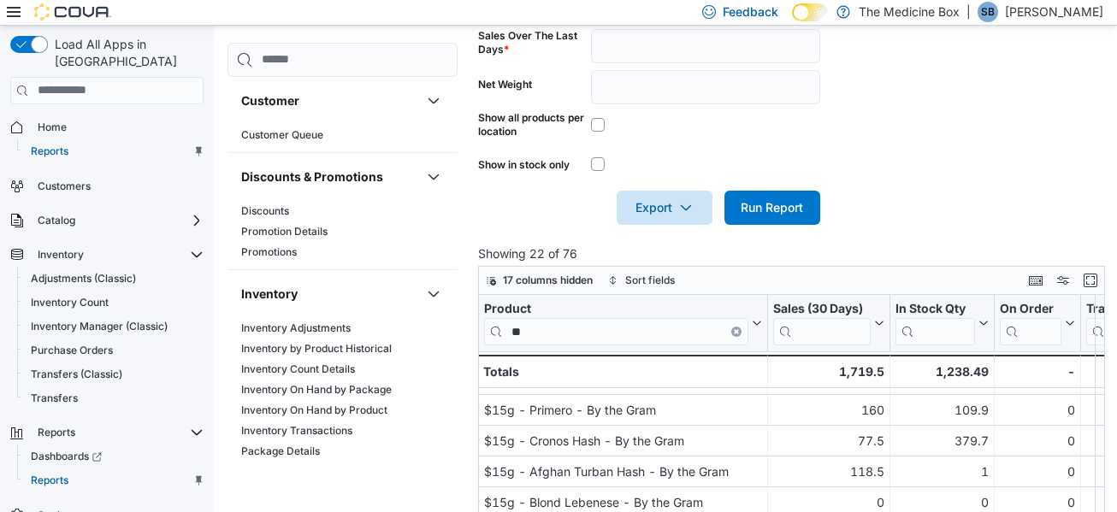
scroll to position [0, 0]
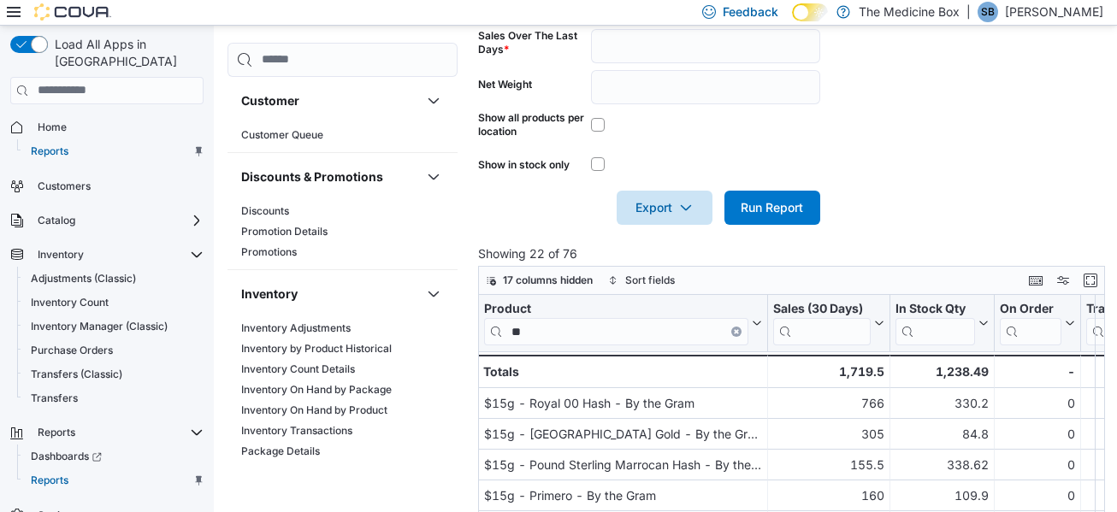
click at [925, 239] on div at bounding box center [795, 235] width 634 height 21
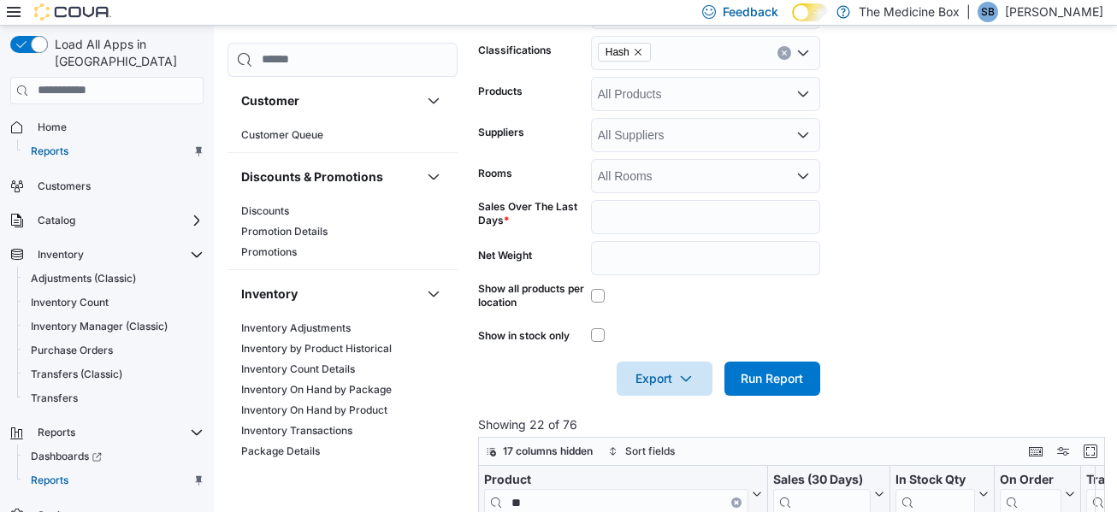
drag, startPoint x: 1034, startPoint y: 289, endPoint x: 1046, endPoint y: 245, distance: 46.1
click at [1041, 263] on form "Locations The Medicine Box Classifications Hash Products All Products Suppliers…" at bounding box center [795, 185] width 634 height 422
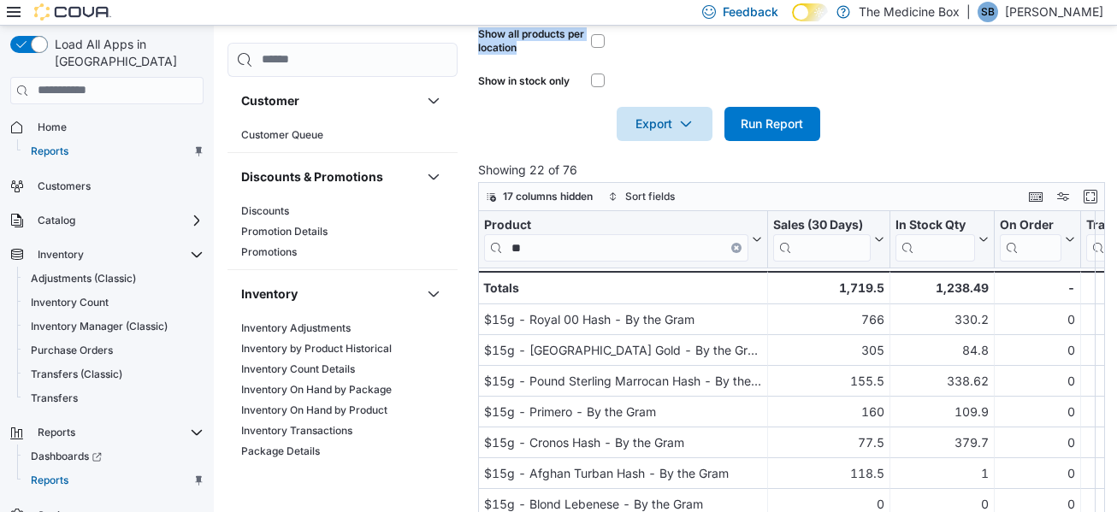
scroll to position [624, 0]
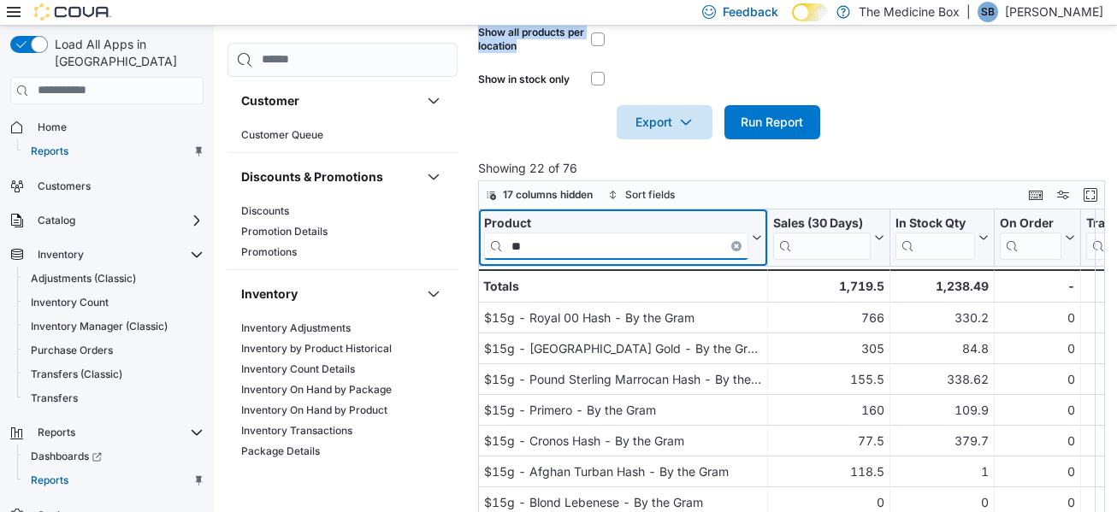
click at [614, 245] on input "**" at bounding box center [616, 246] width 264 height 27
click at [614, 244] on input "**" at bounding box center [616, 246] width 264 height 27
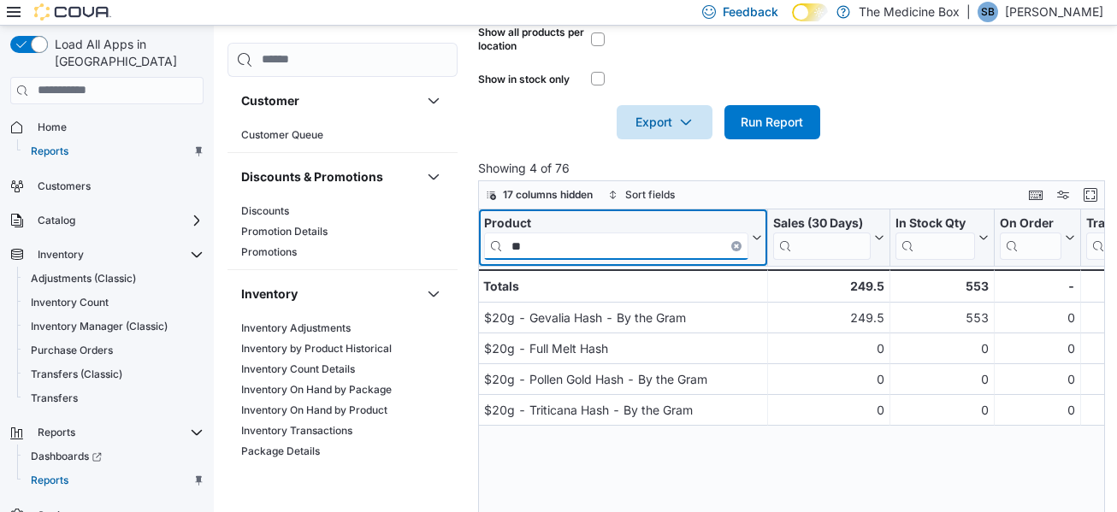
click at [614, 244] on input "**" at bounding box center [616, 246] width 264 height 27
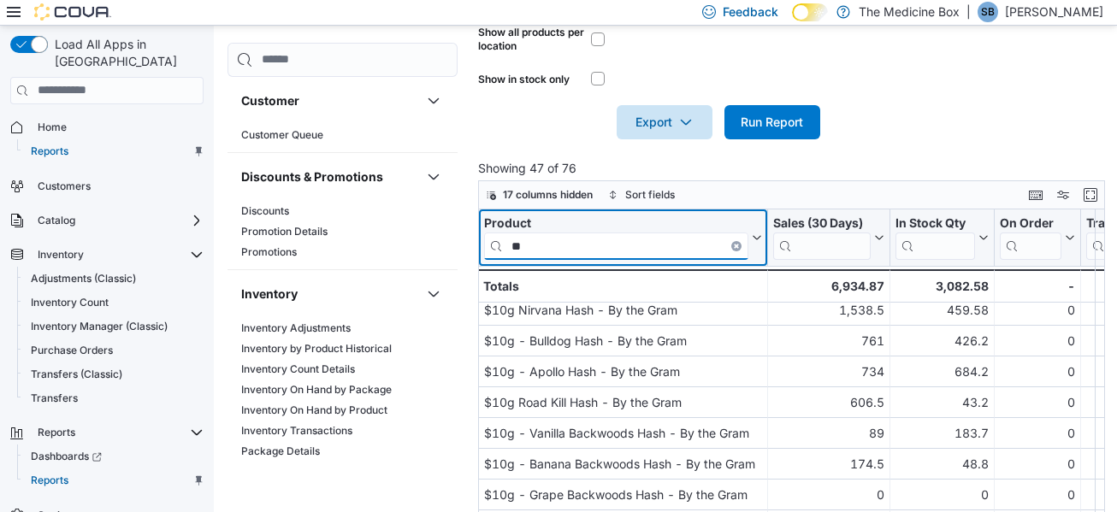
scroll to position [0, 0]
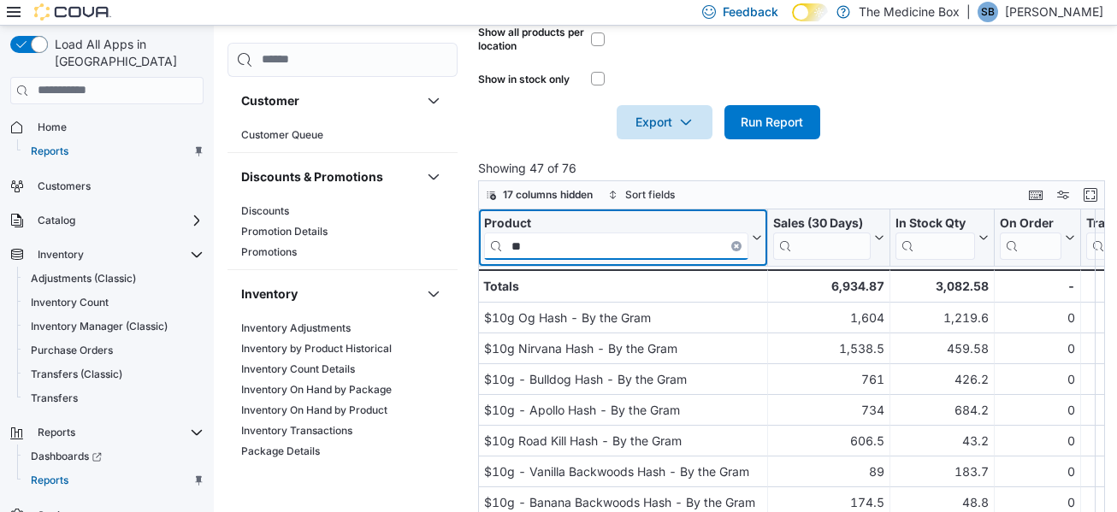
type input "**"
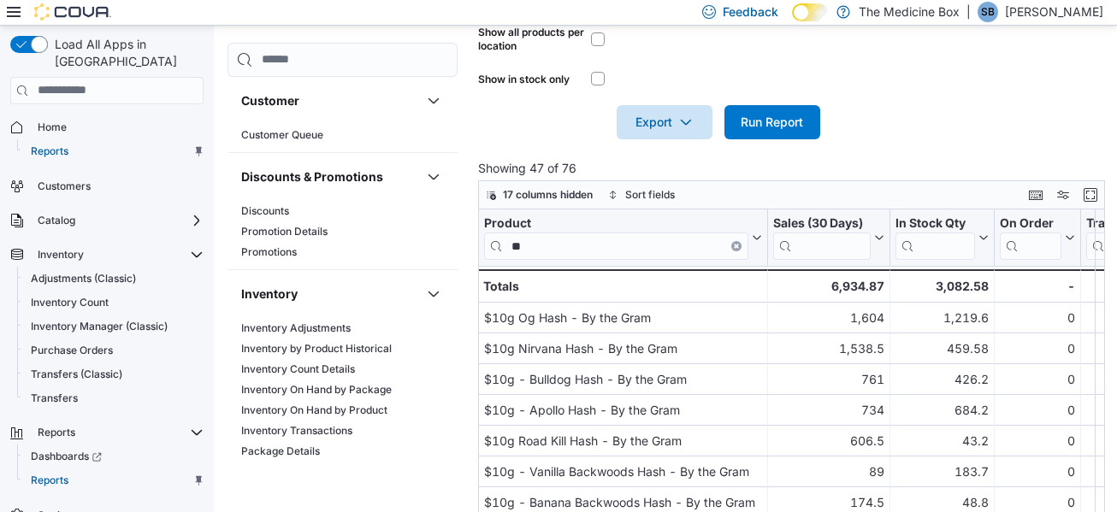
click at [843, 151] on div at bounding box center [795, 149] width 634 height 21
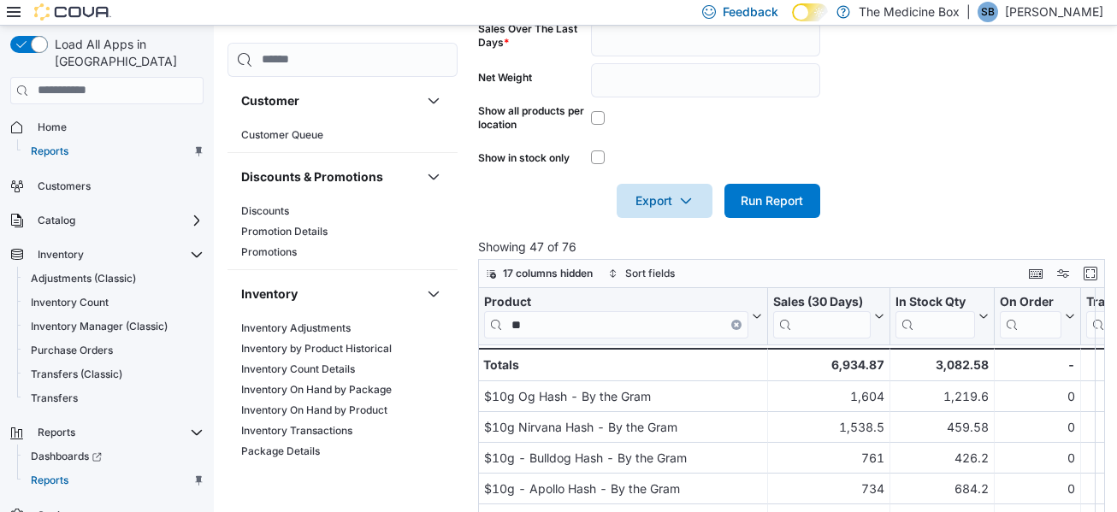
scroll to position [545, 0]
click at [947, 192] on form "Locations The Medicine Box Classifications Hash Products All Products Suppliers…" at bounding box center [795, 8] width 634 height 422
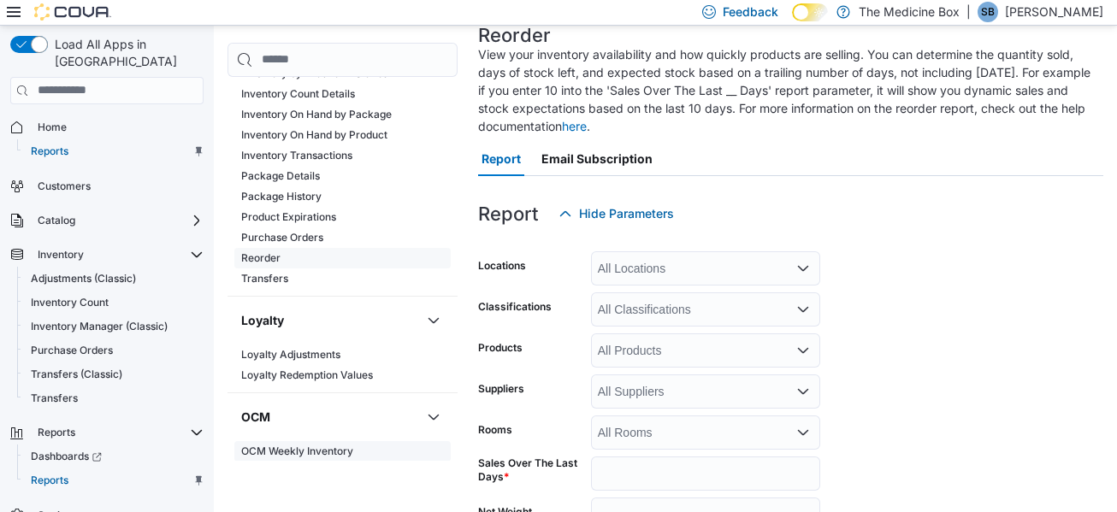
scroll to position [257, 0]
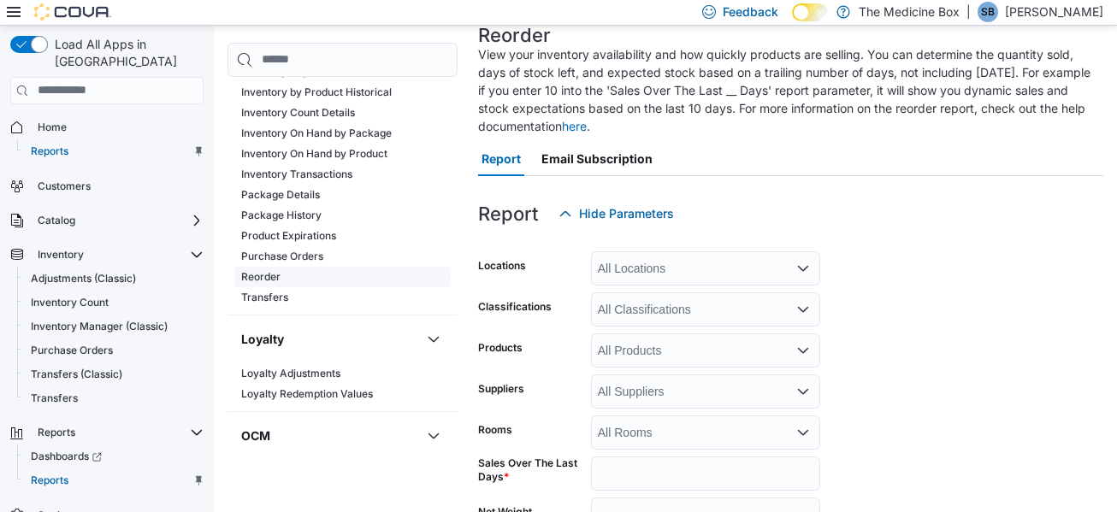
click at [337, 269] on span "Reorder" at bounding box center [342, 277] width 216 height 21
click at [907, 286] on form "Locations All Locations Classifications All Classifications Products All Produc…" at bounding box center [790, 442] width 625 height 422
click at [726, 256] on div "All Locations" at bounding box center [705, 268] width 229 height 34
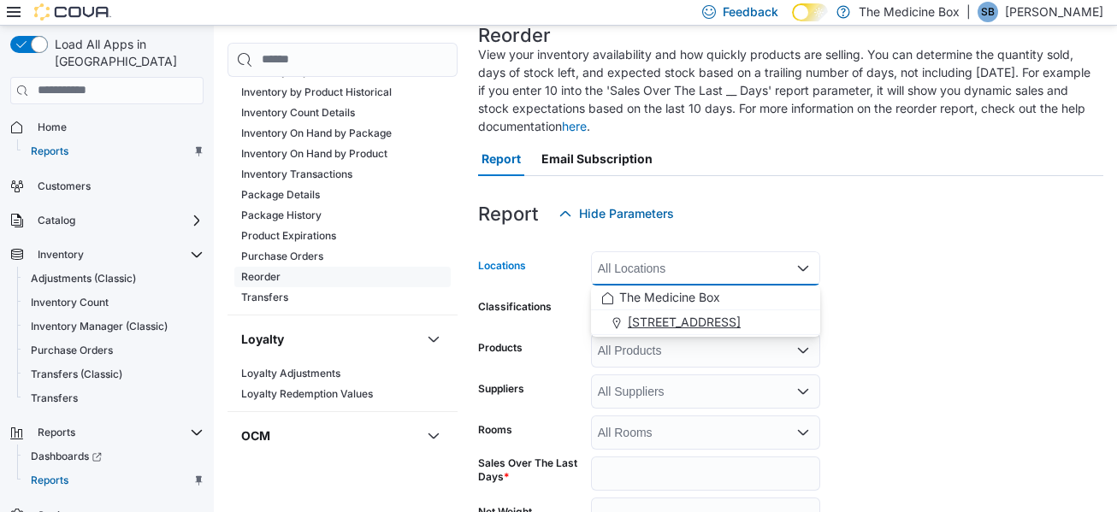
click at [717, 310] on button "[STREET_ADDRESS]" at bounding box center [705, 322] width 229 height 25
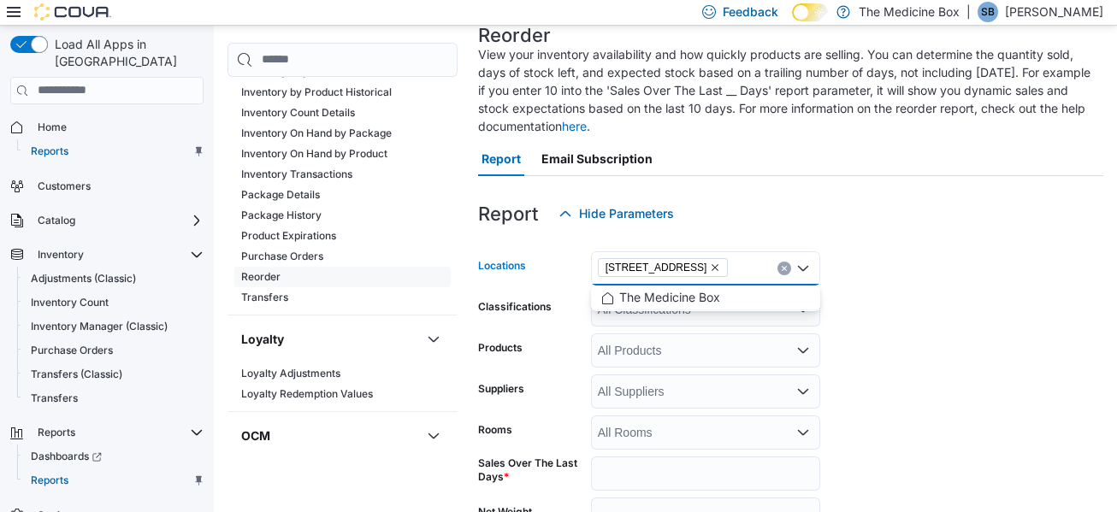
click at [899, 269] on form "Locations [STREET_ADDRESS] Combo box. Selected. [STREET_ADDRESS]. Press Backspa…" at bounding box center [790, 442] width 625 height 422
click at [781, 306] on div "All Classifications" at bounding box center [705, 310] width 229 height 34
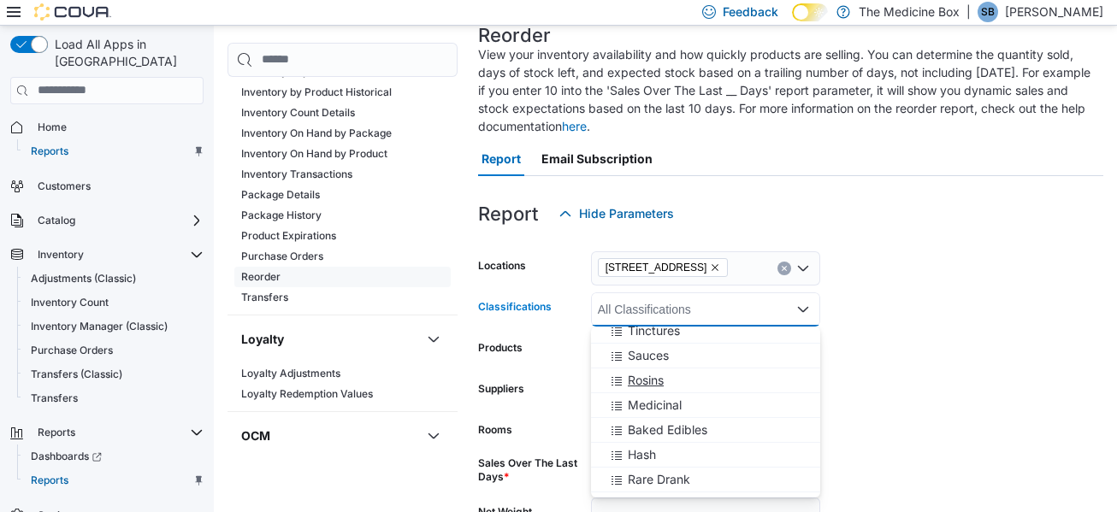
scroll to position [855, 0]
drag, startPoint x: 660, startPoint y: 434, endPoint x: 735, endPoint y: 412, distance: 77.4
click at [660, 433] on div "Hash" at bounding box center [705, 425] width 209 height 17
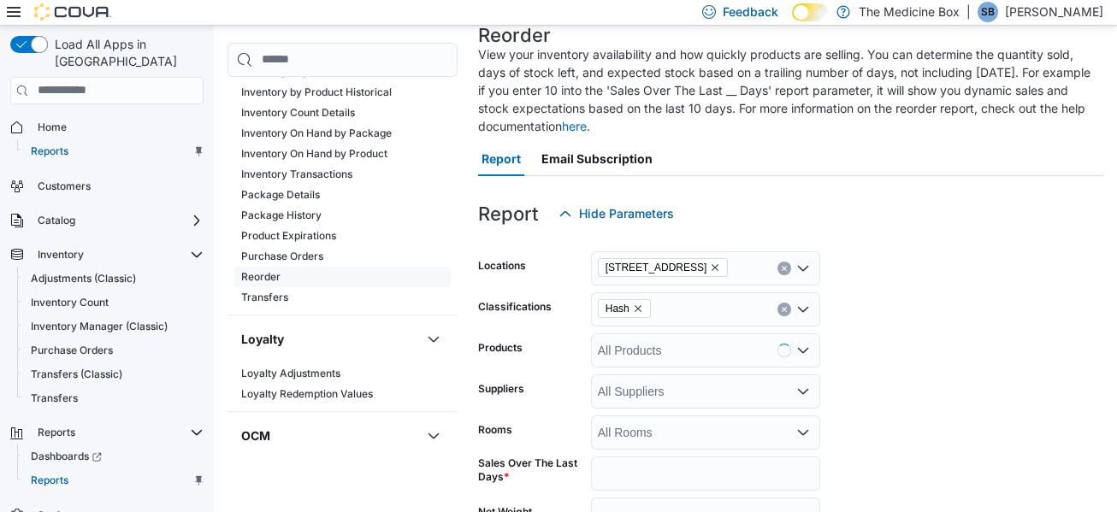
click at [906, 369] on form "Locations [STREET_ADDRESS] Classifications Hash Products All Products Suppliers…" at bounding box center [790, 442] width 625 height 422
click at [931, 347] on form "Locations [STREET_ADDRESS] Classifications Hash Products All Products Suppliers…" at bounding box center [790, 442] width 625 height 422
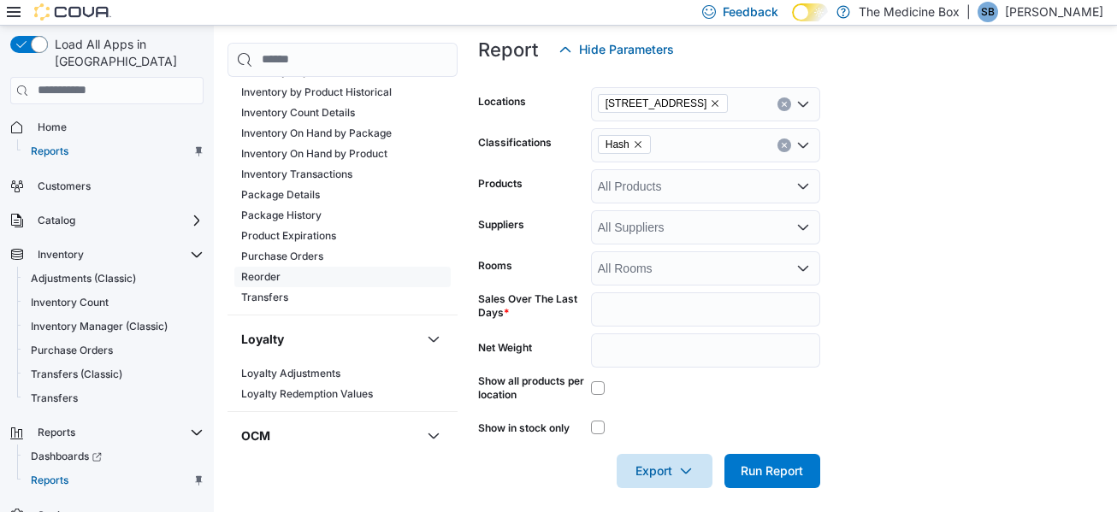
scroll to position [286, 0]
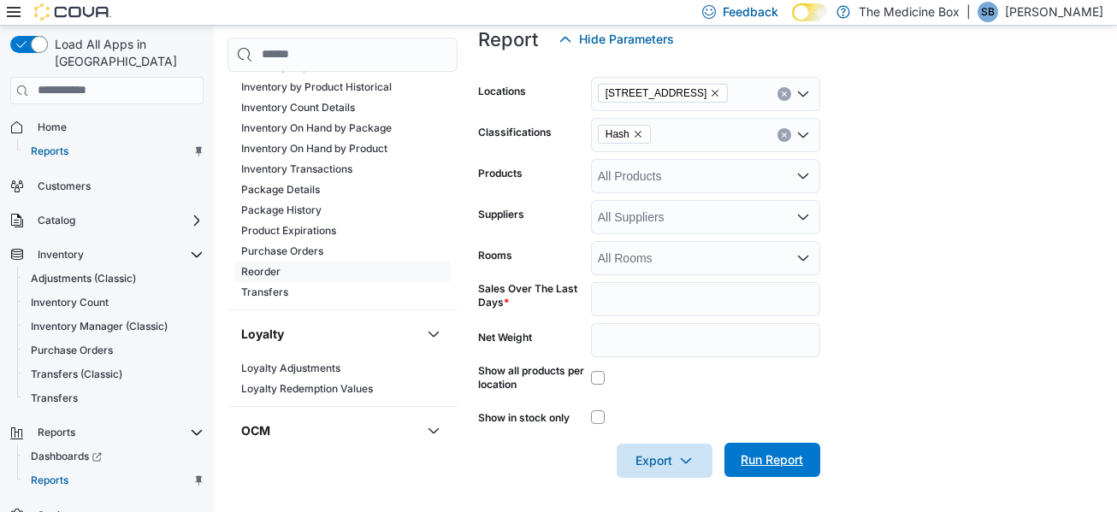
click at [793, 470] on span "Run Report" at bounding box center [772, 460] width 75 height 34
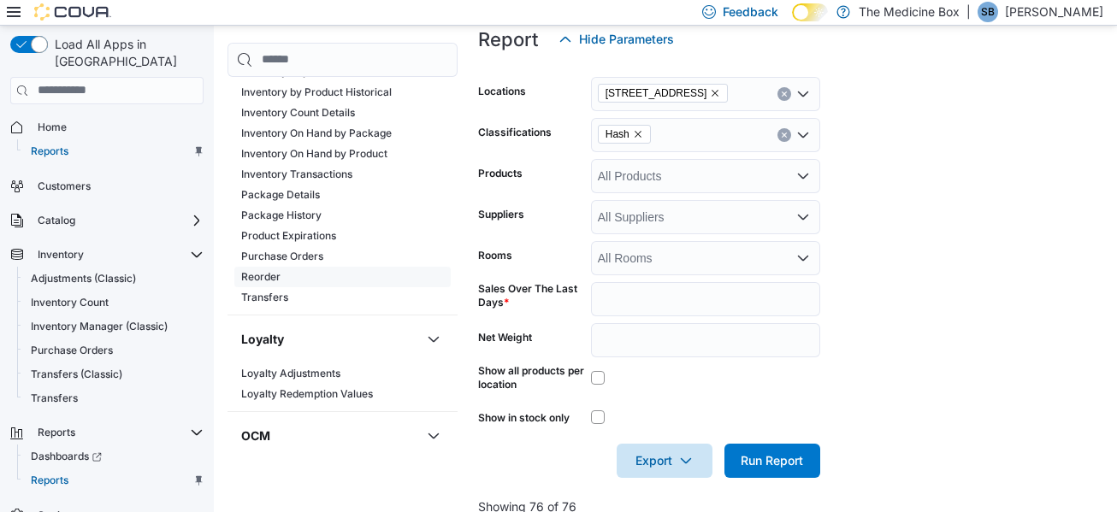
scroll to position [542, 0]
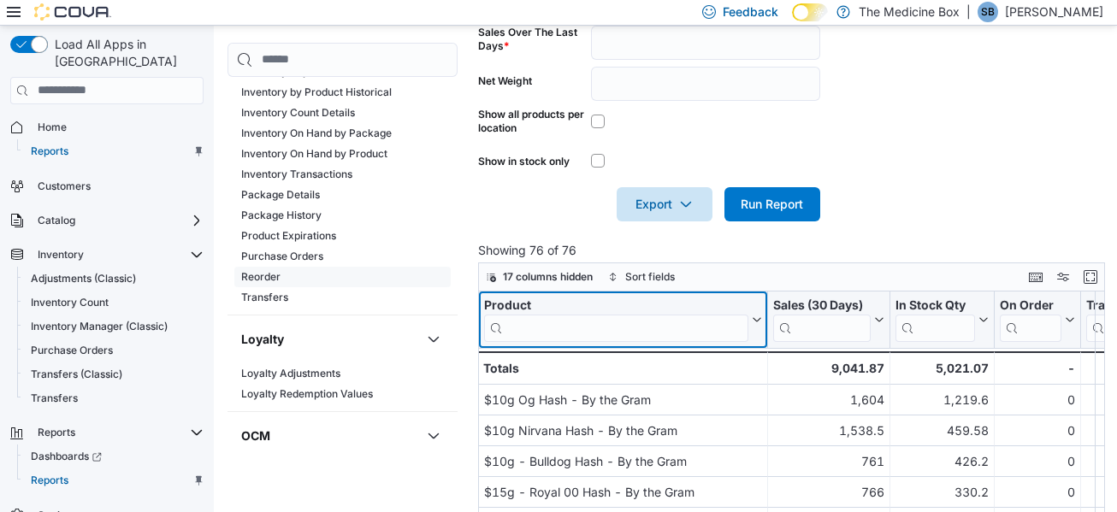
click at [565, 316] on input "search" at bounding box center [616, 328] width 264 height 27
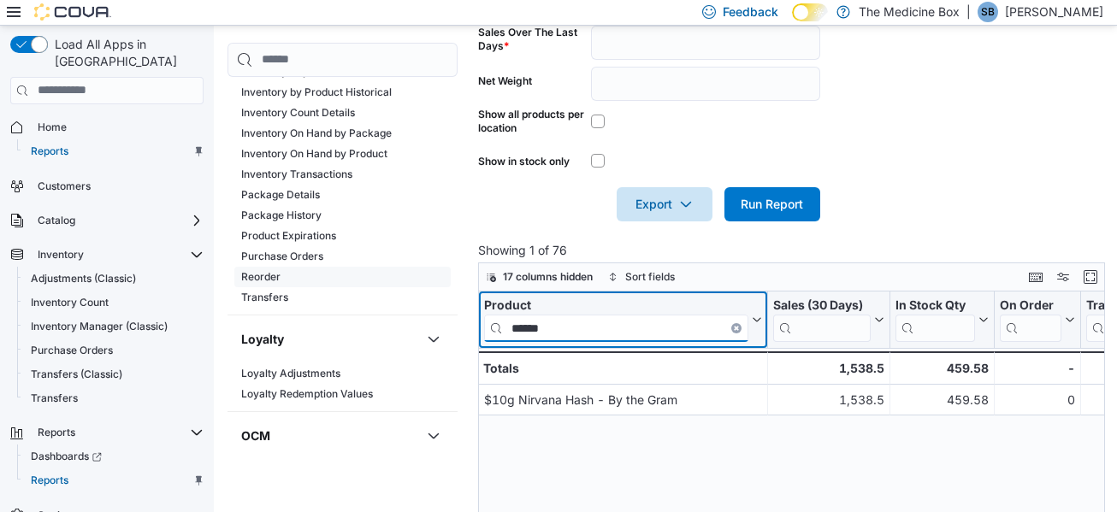
type input "*******"
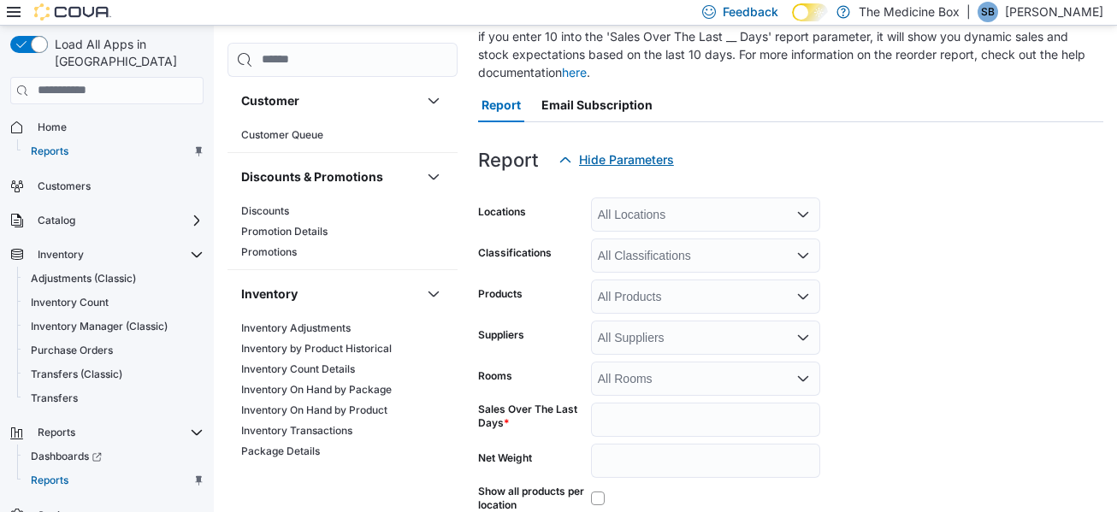
scroll to position [197, 0]
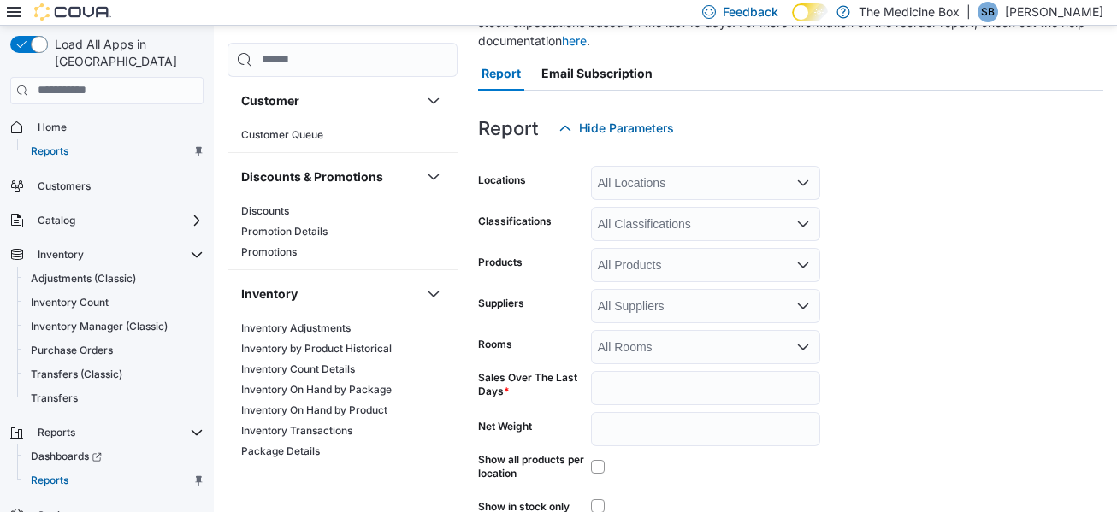
click at [630, 192] on div "All Locations" at bounding box center [705, 183] width 229 height 34
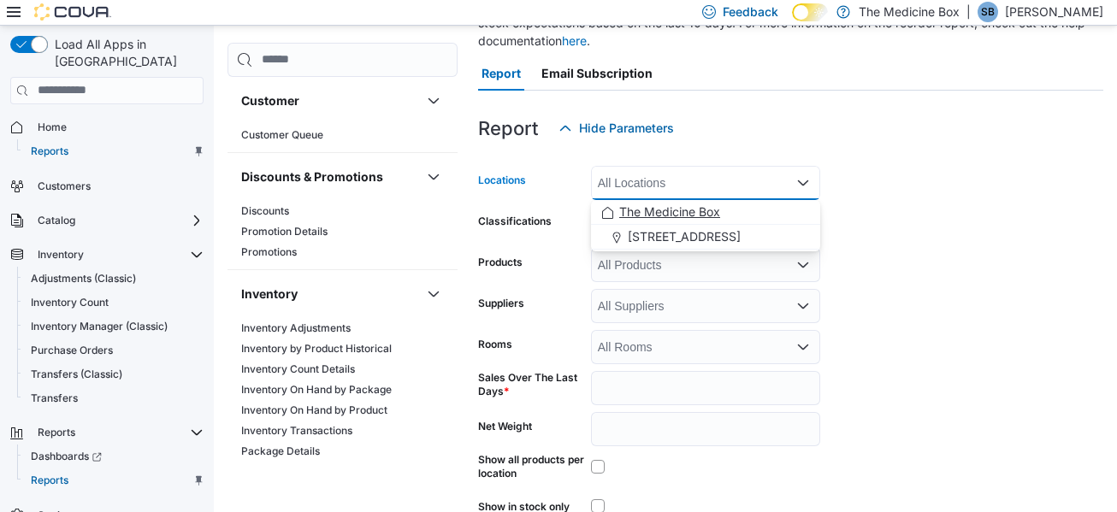
click at [655, 219] on span "The Medicine Box" at bounding box center [669, 212] width 101 height 17
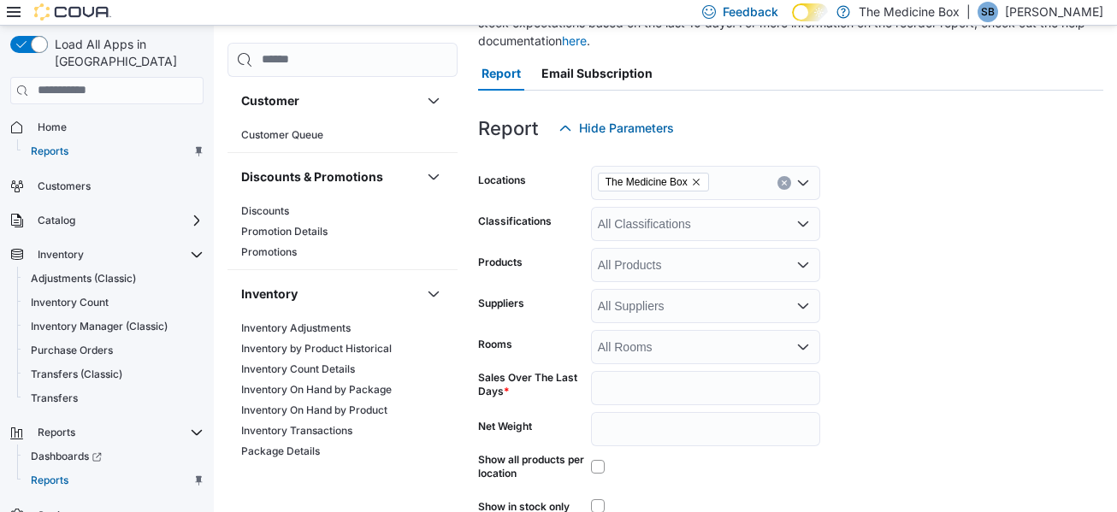
click at [736, 126] on div "Report Hide Parameters" at bounding box center [790, 128] width 625 height 34
click at [709, 210] on div "All Classifications" at bounding box center [705, 224] width 229 height 34
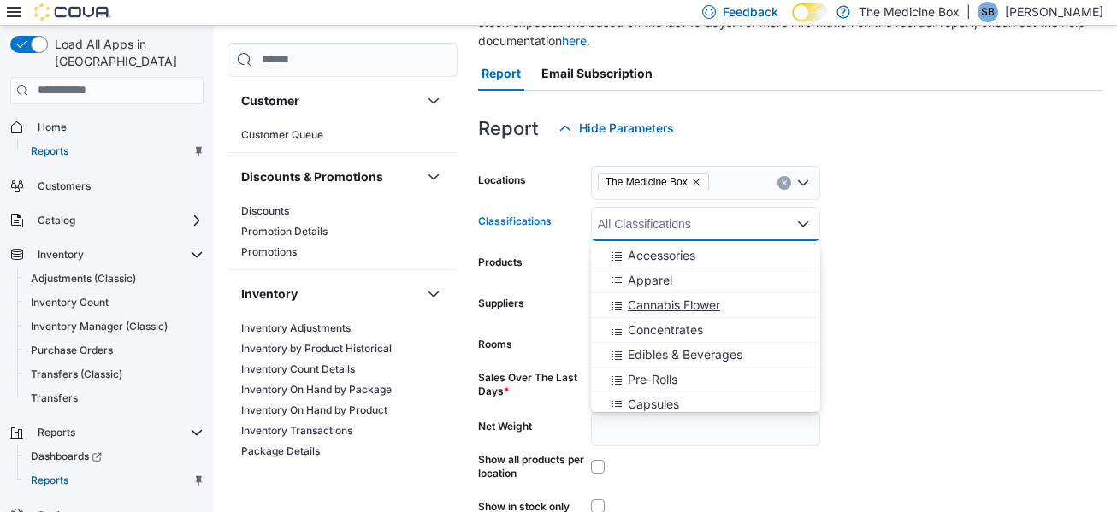
scroll to position [86, 0]
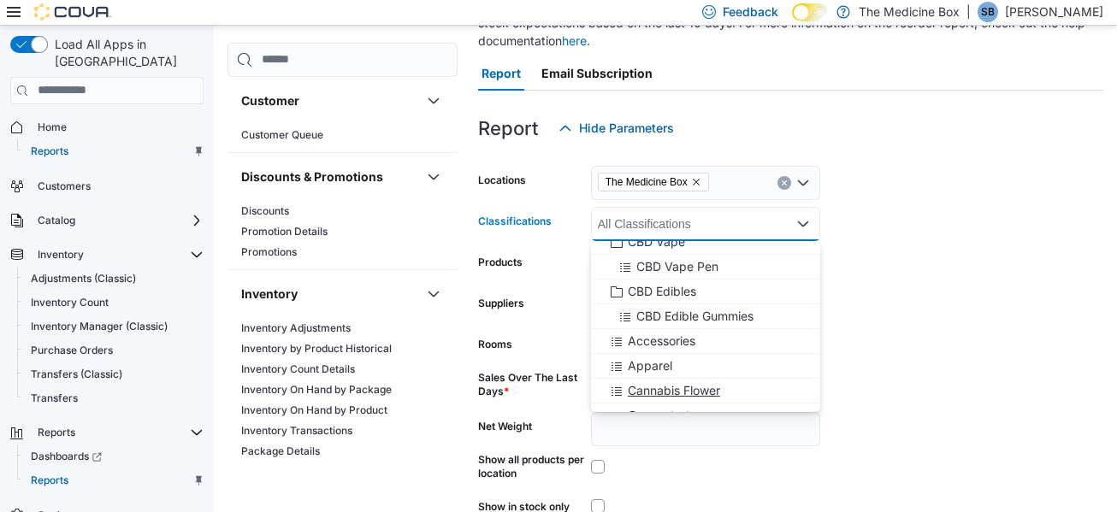
click at [702, 383] on span "Cannabis Flower" at bounding box center [674, 390] width 92 height 17
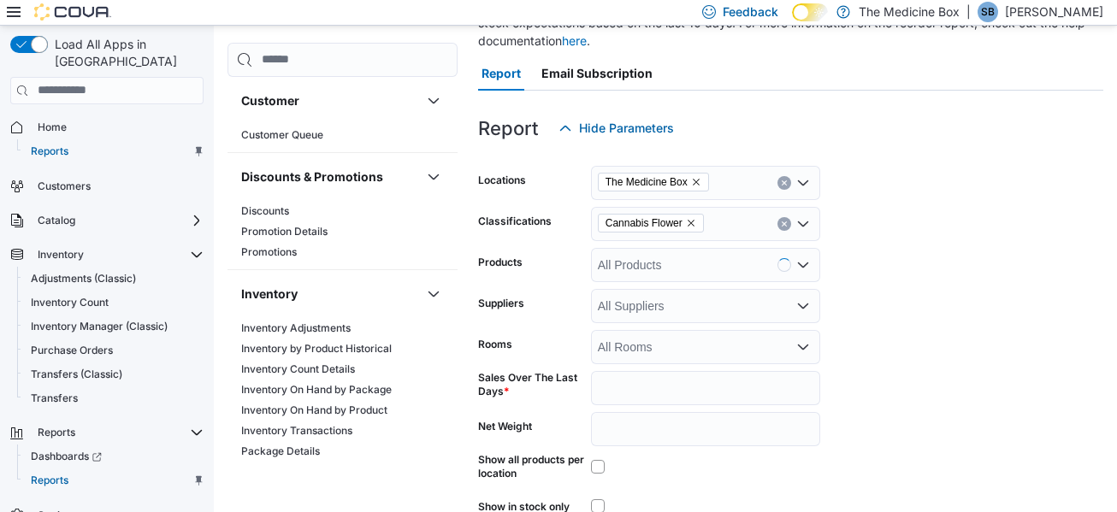
click at [863, 240] on form "Locations The Medicine Box Classifications Cannabis Flower Products All Product…" at bounding box center [790, 356] width 625 height 422
click at [1010, 263] on form "Locations The Medicine Box Classifications Cannabis Flower Products All Product…" at bounding box center [790, 356] width 625 height 422
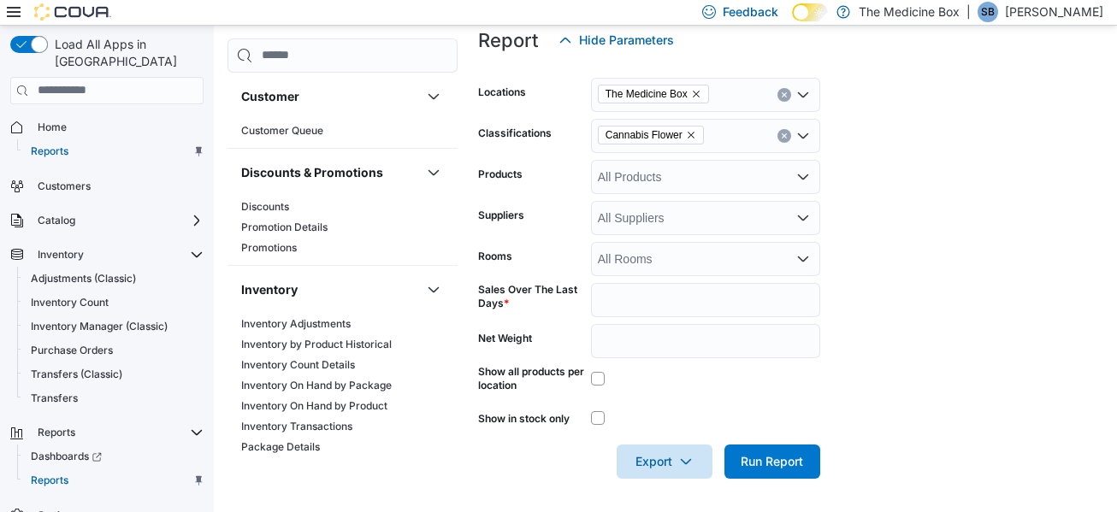
scroll to position [286, 0]
click at [780, 460] on span "Run Report" at bounding box center [772, 460] width 62 height 17
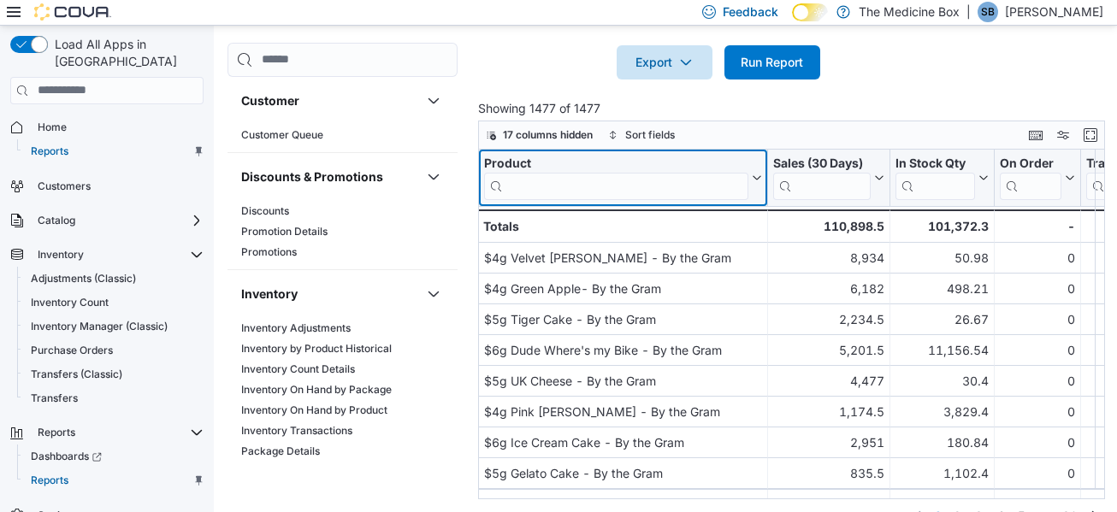
click at [637, 180] on input "search" at bounding box center [616, 186] width 264 height 27
type input "*"
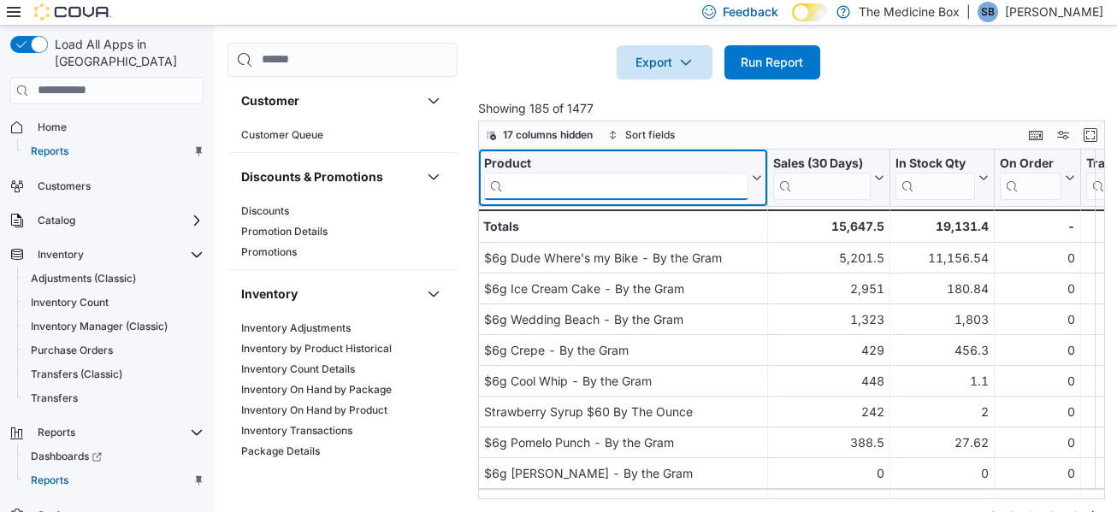
type input "*"
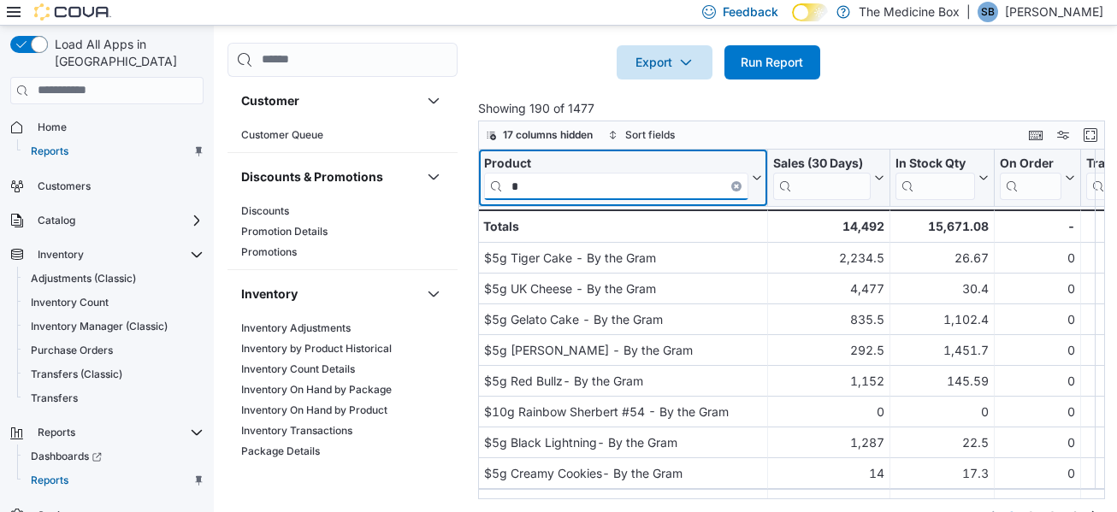
click at [651, 181] on input "*" at bounding box center [616, 186] width 264 height 27
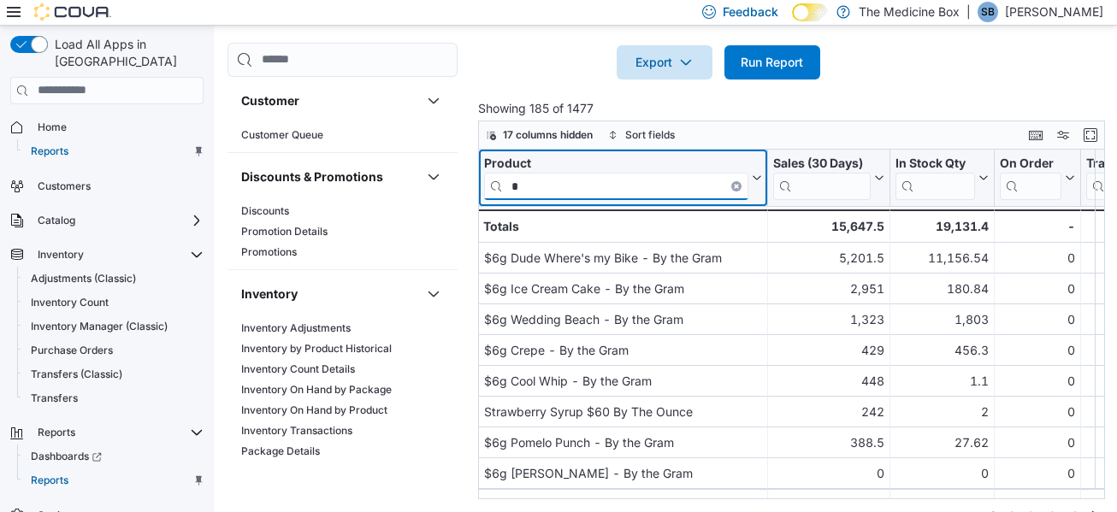
type input "*"
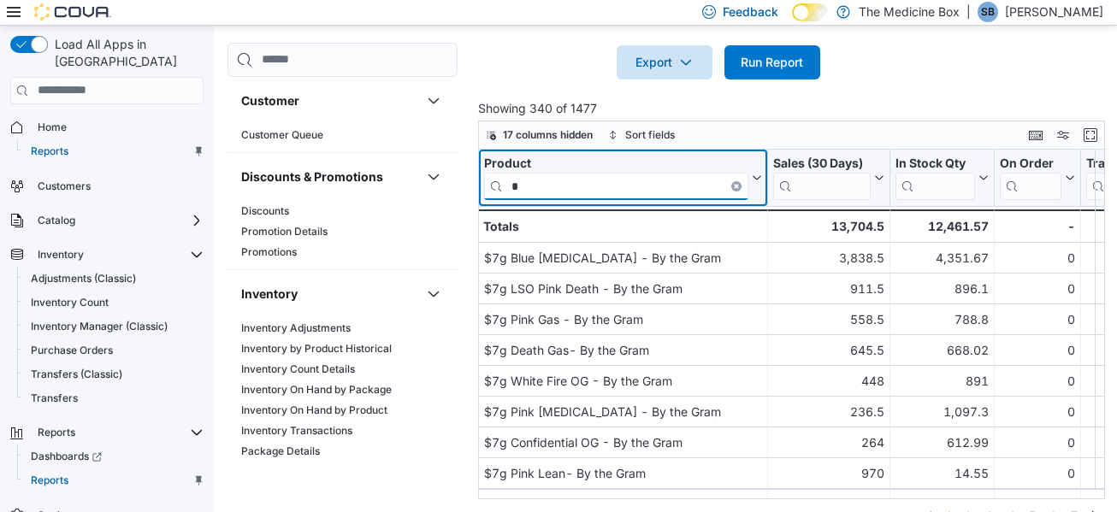
type input "*"
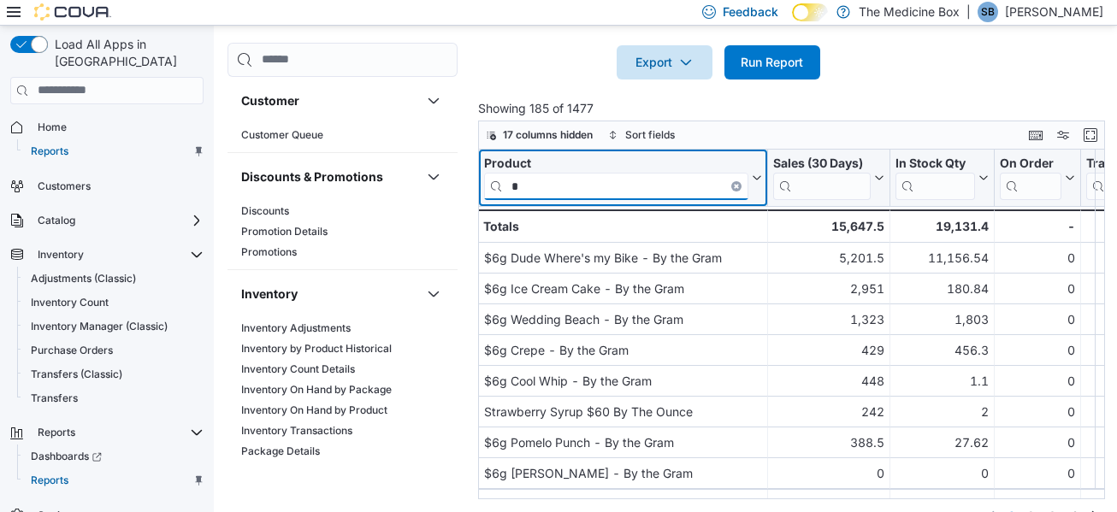
type input "*"
